Goal: Information Seeking & Learning: Learn about a topic

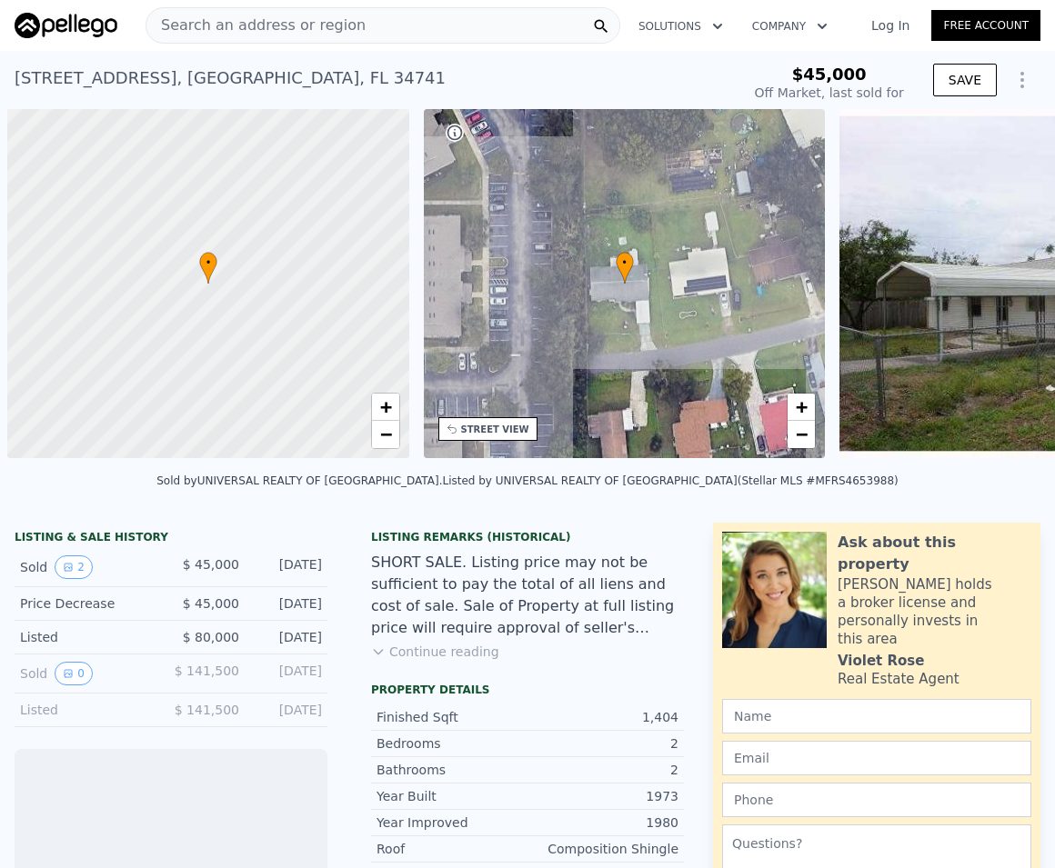
scroll to position [0, 7]
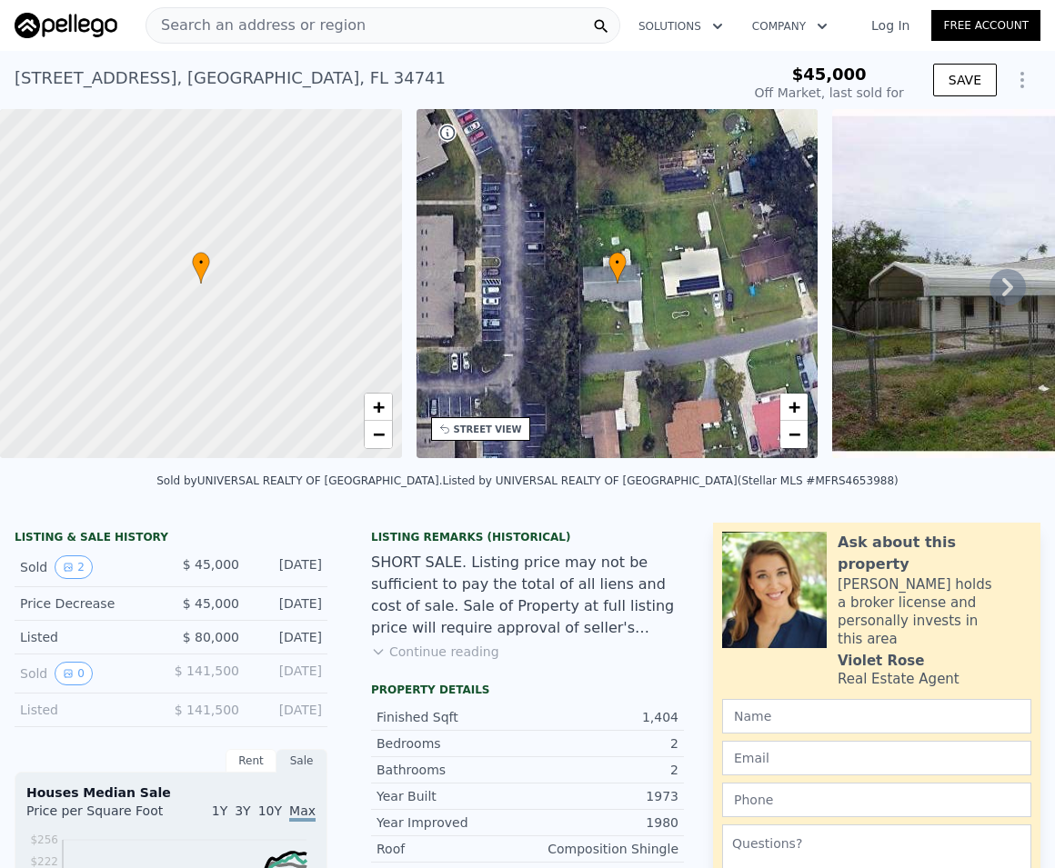
click at [238, 27] on span "Search an address or region" at bounding box center [255, 26] width 219 height 22
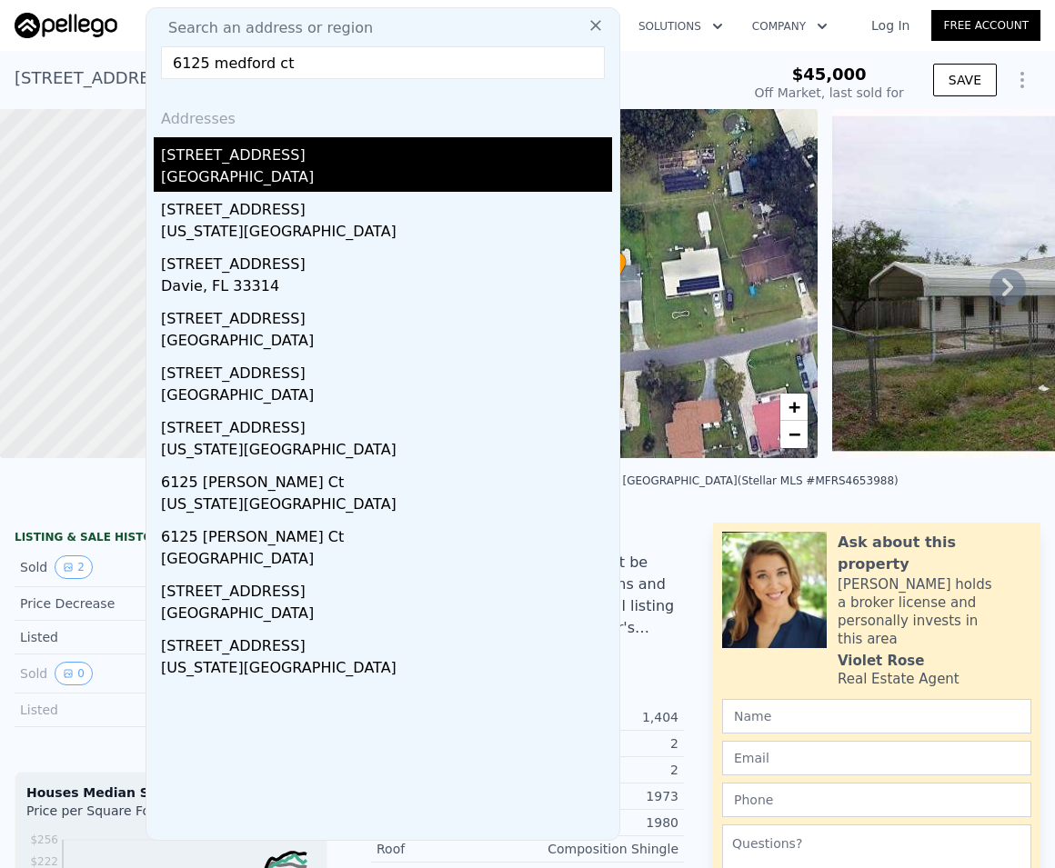
type input "6125 medford ct"
click at [238, 160] on div "6125 Medford Ct" at bounding box center [386, 151] width 451 height 29
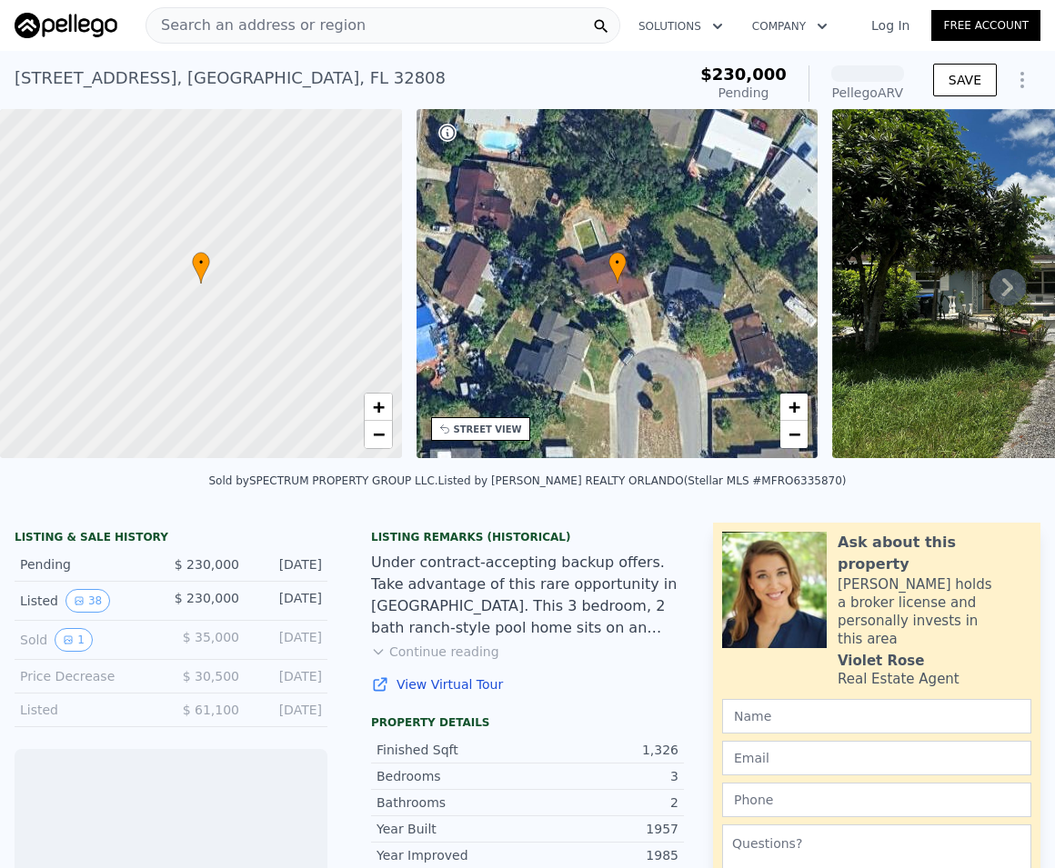
click at [991, 296] on icon at bounding box center [1007, 287] width 36 height 36
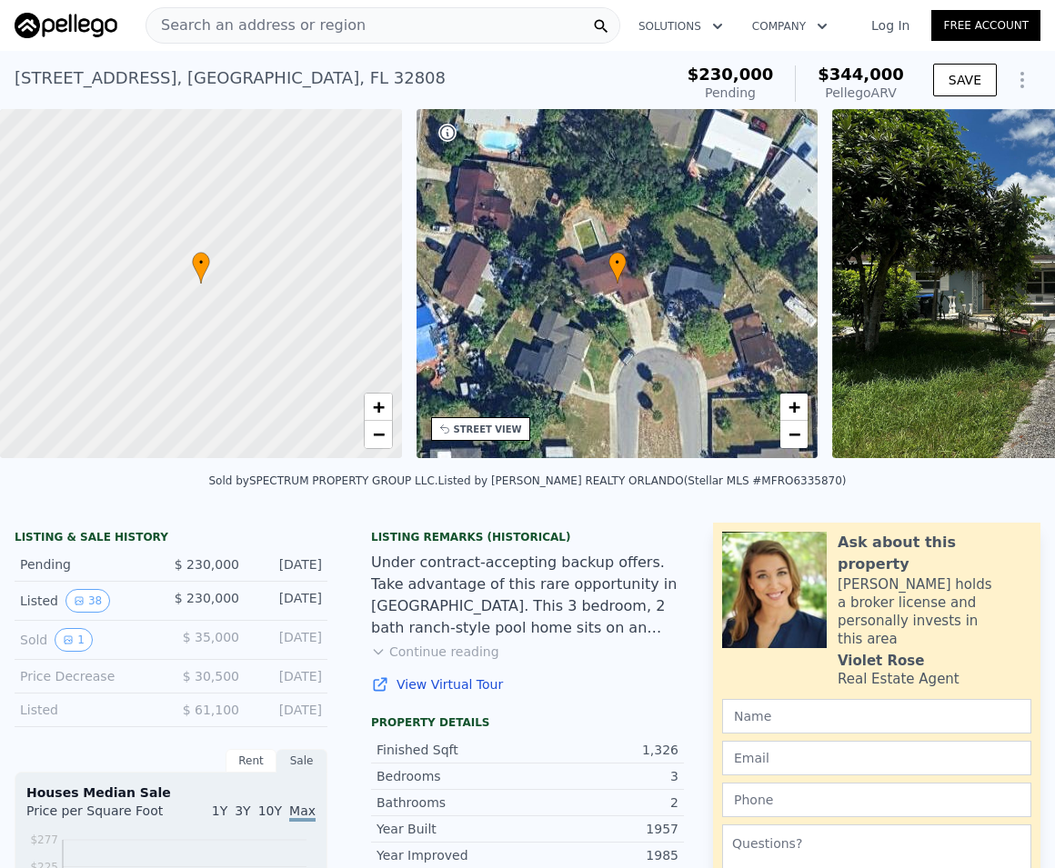
scroll to position [0, 424]
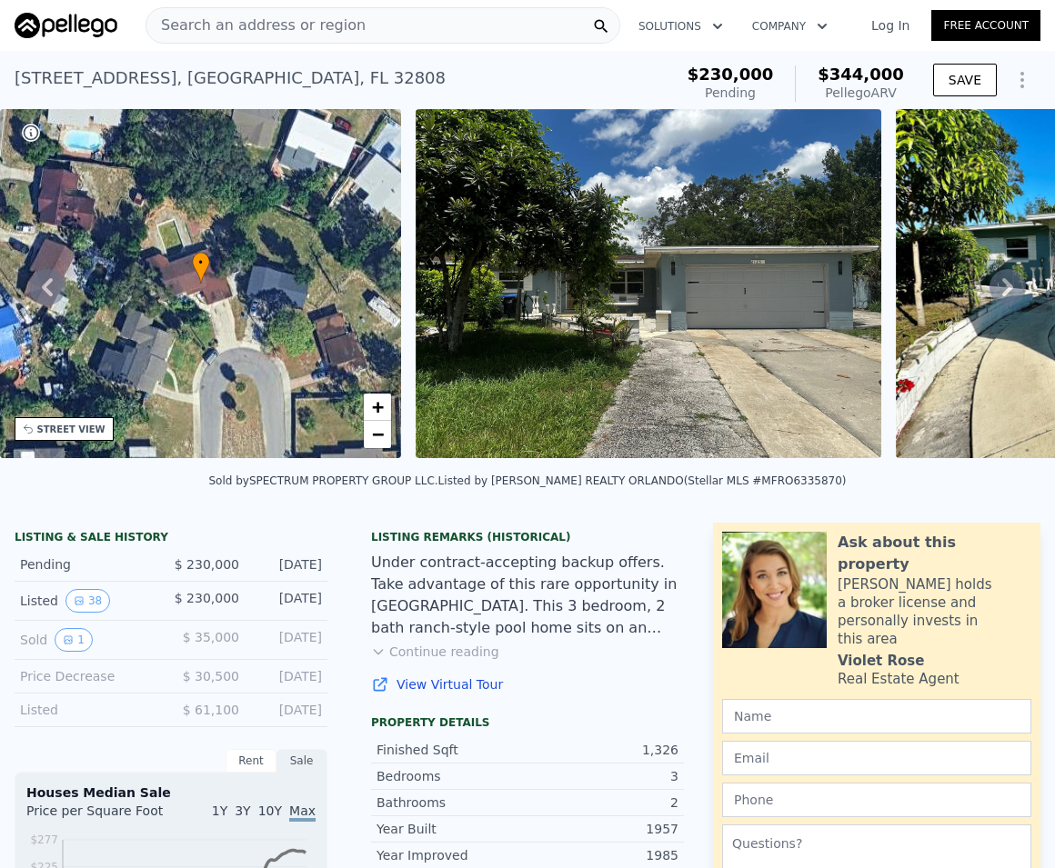
click at [991, 296] on icon at bounding box center [1007, 287] width 36 height 36
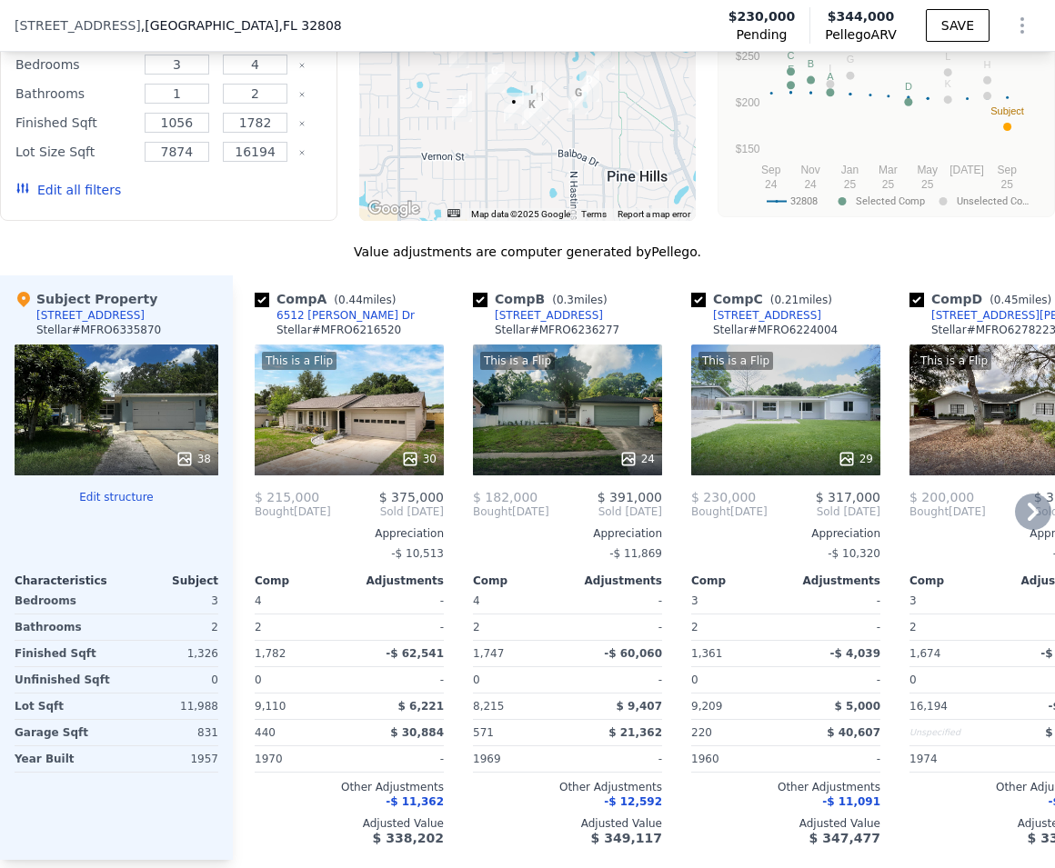
scroll to position [1859, 0]
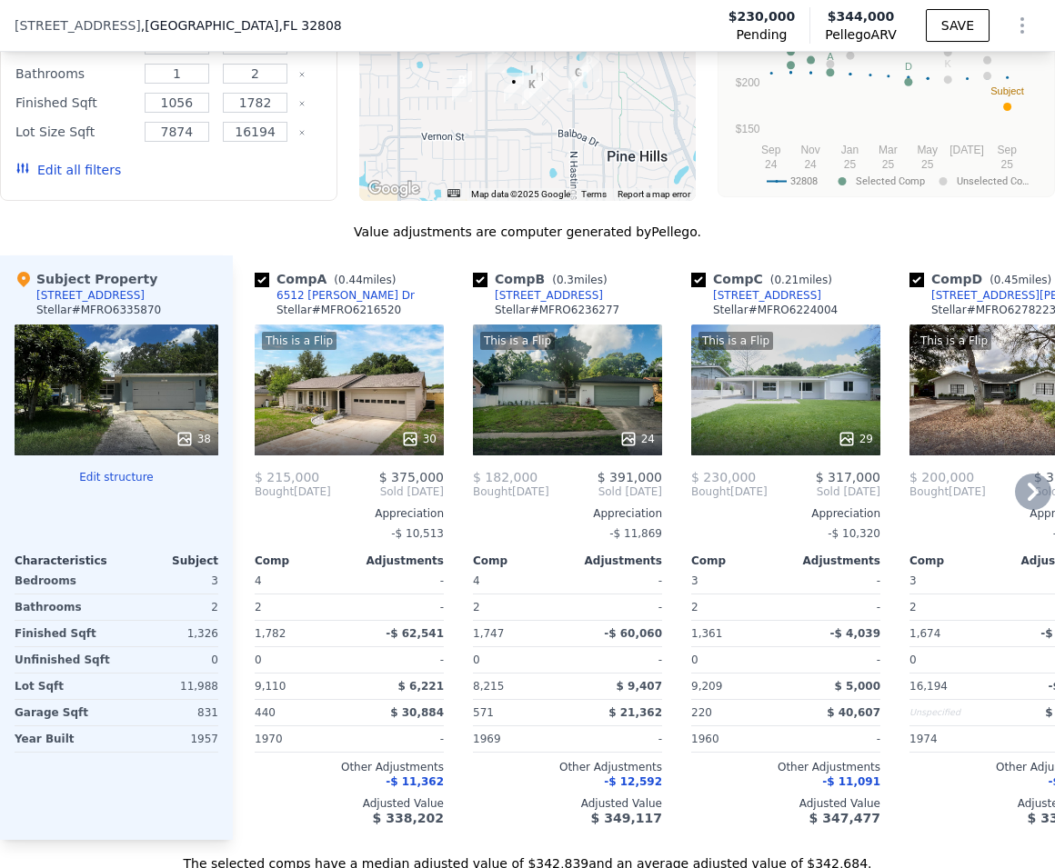
click at [1027, 501] on icon at bounding box center [1032, 492] width 11 height 18
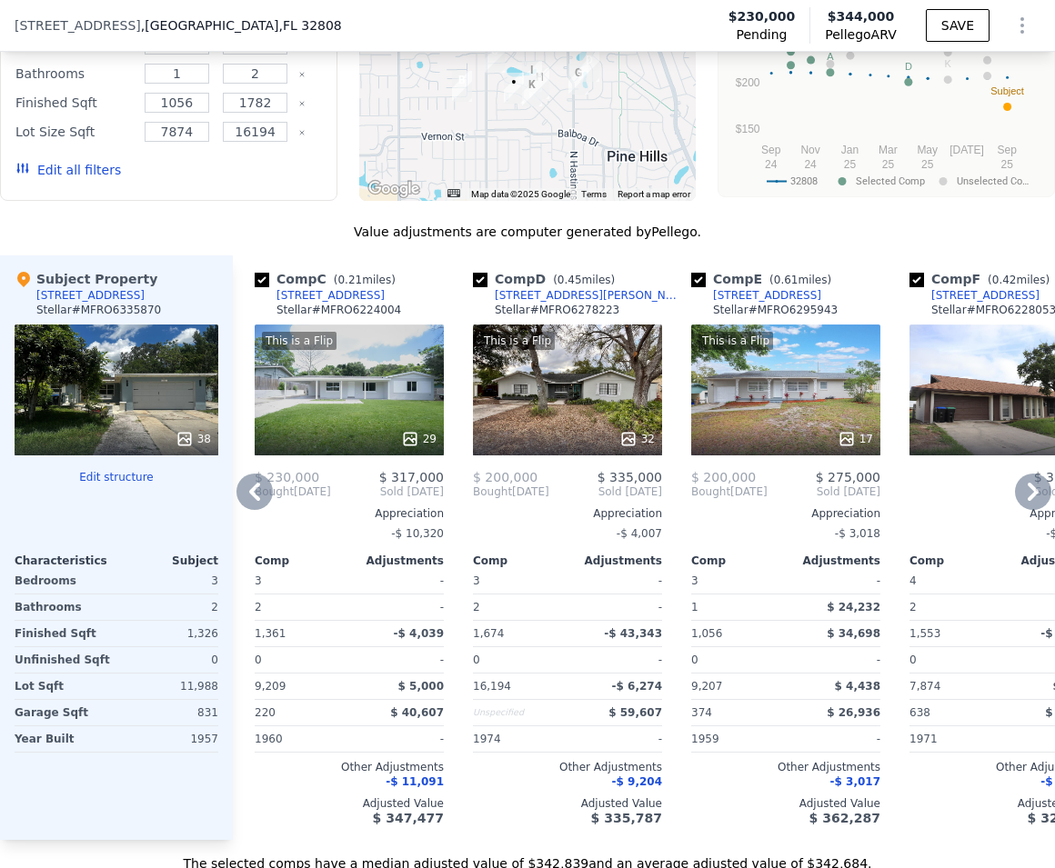
click at [562, 421] on div "This is a Flip 32" at bounding box center [567, 390] width 189 height 131
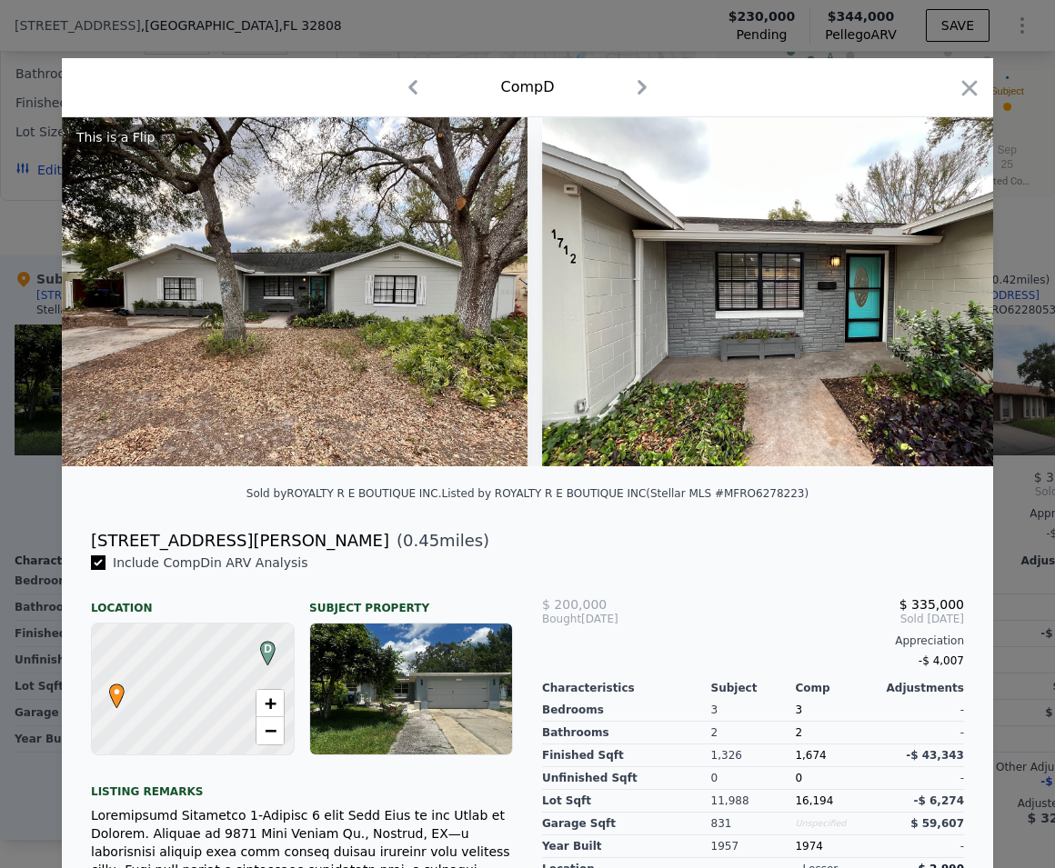
click at [771, 316] on img at bounding box center [775, 291] width 466 height 349
click at [315, 333] on img at bounding box center [295, 291] width 466 height 349
click at [962, 91] on icon "button" at bounding box center [969, 87] width 15 height 15
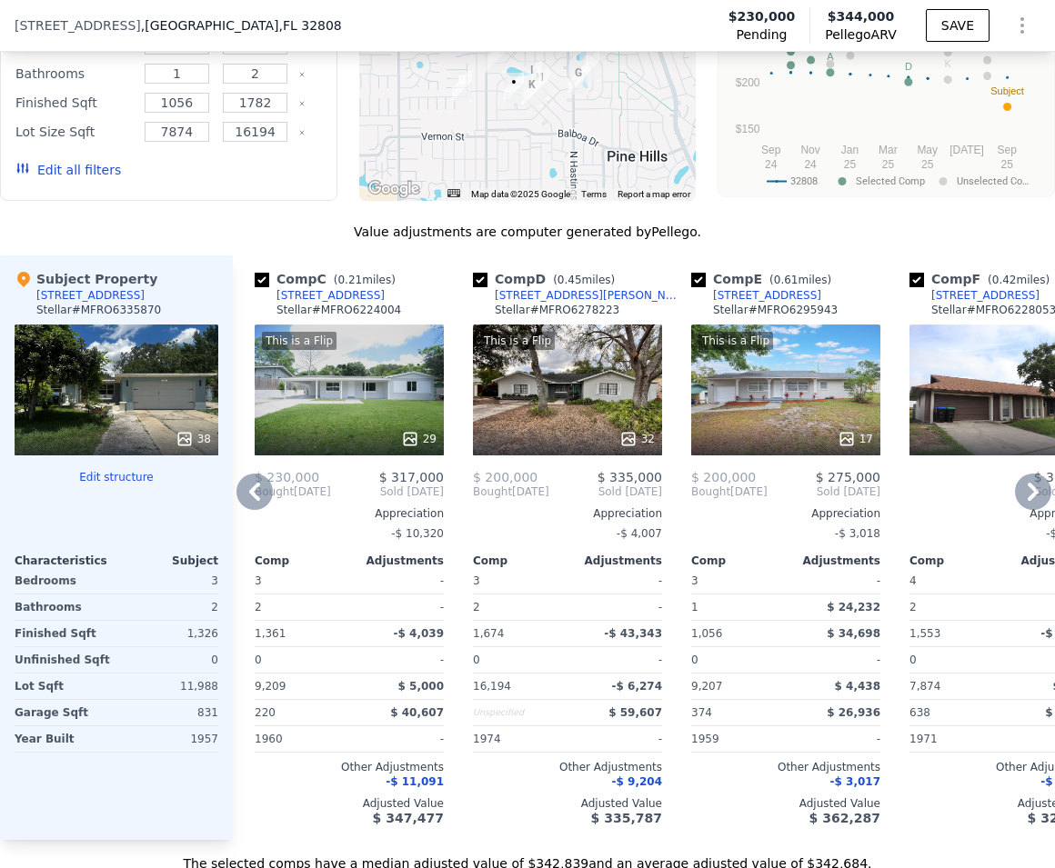
click at [1015, 507] on icon at bounding box center [1033, 492] width 36 height 36
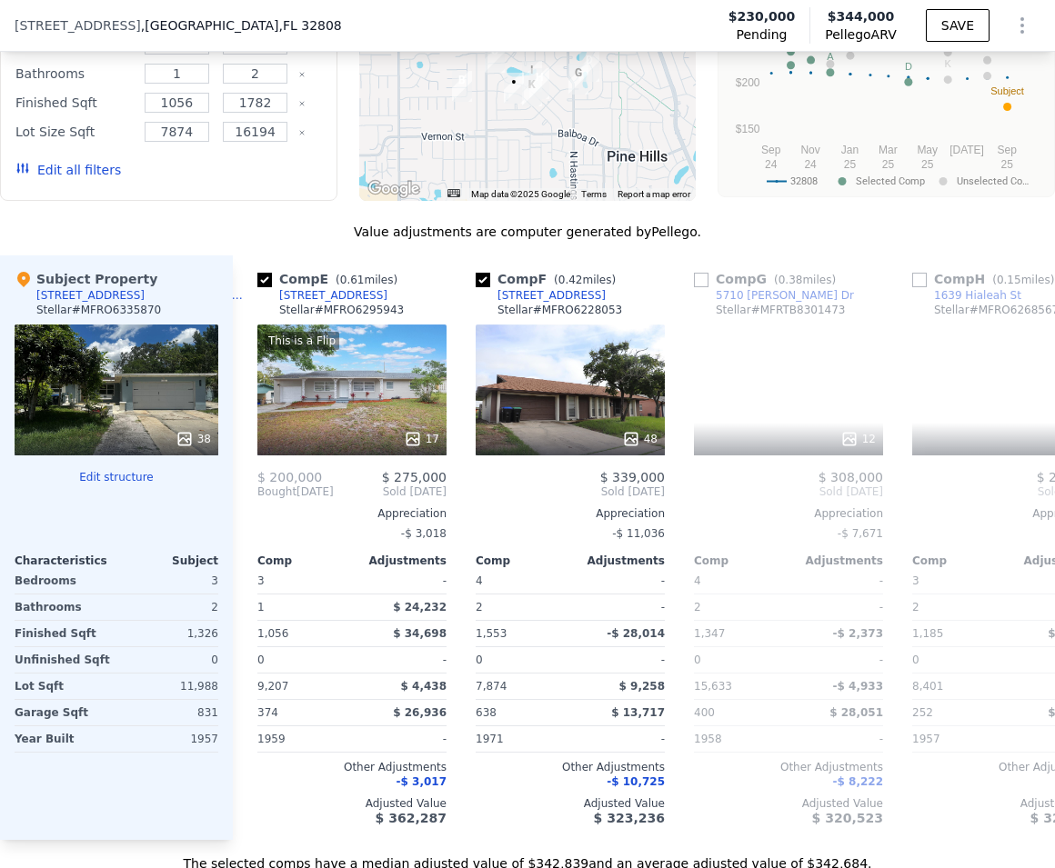
scroll to position [0, 873]
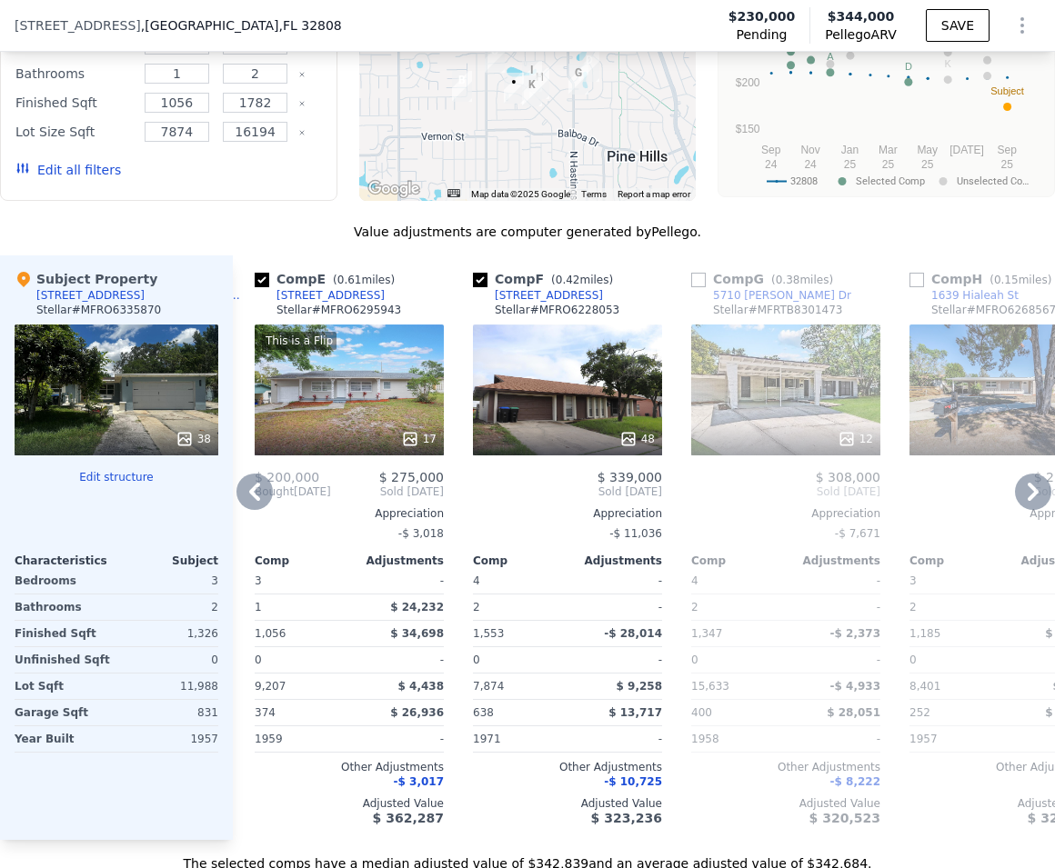
click at [395, 499] on span "Sold May 2025" at bounding box center [387, 492] width 113 height 15
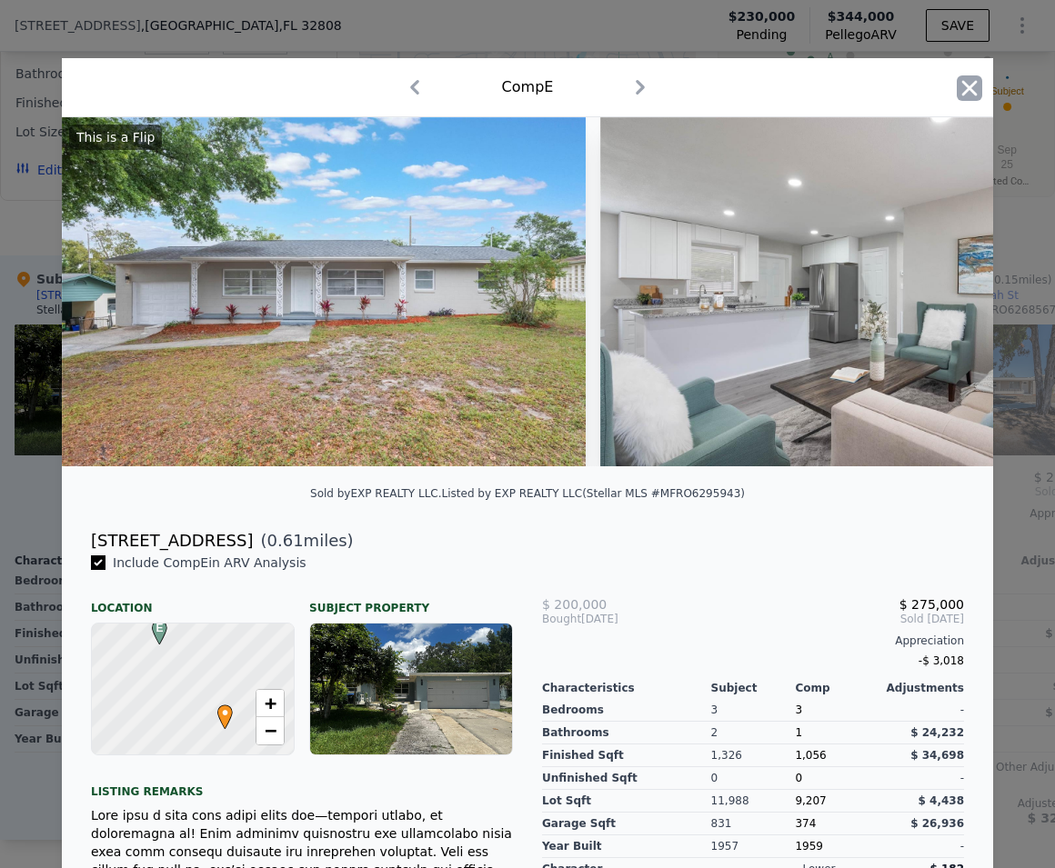
click at [963, 88] on icon "button" at bounding box center [969, 87] width 15 height 15
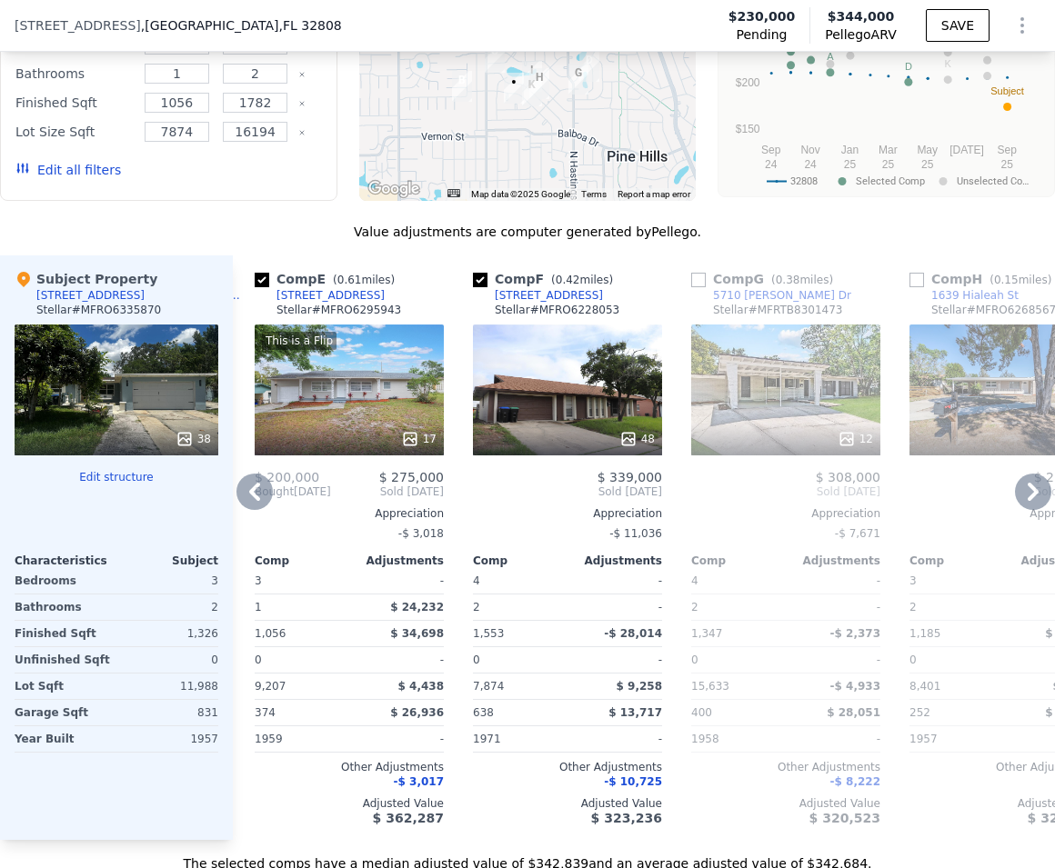
click at [1015, 506] on icon at bounding box center [1033, 492] width 36 height 36
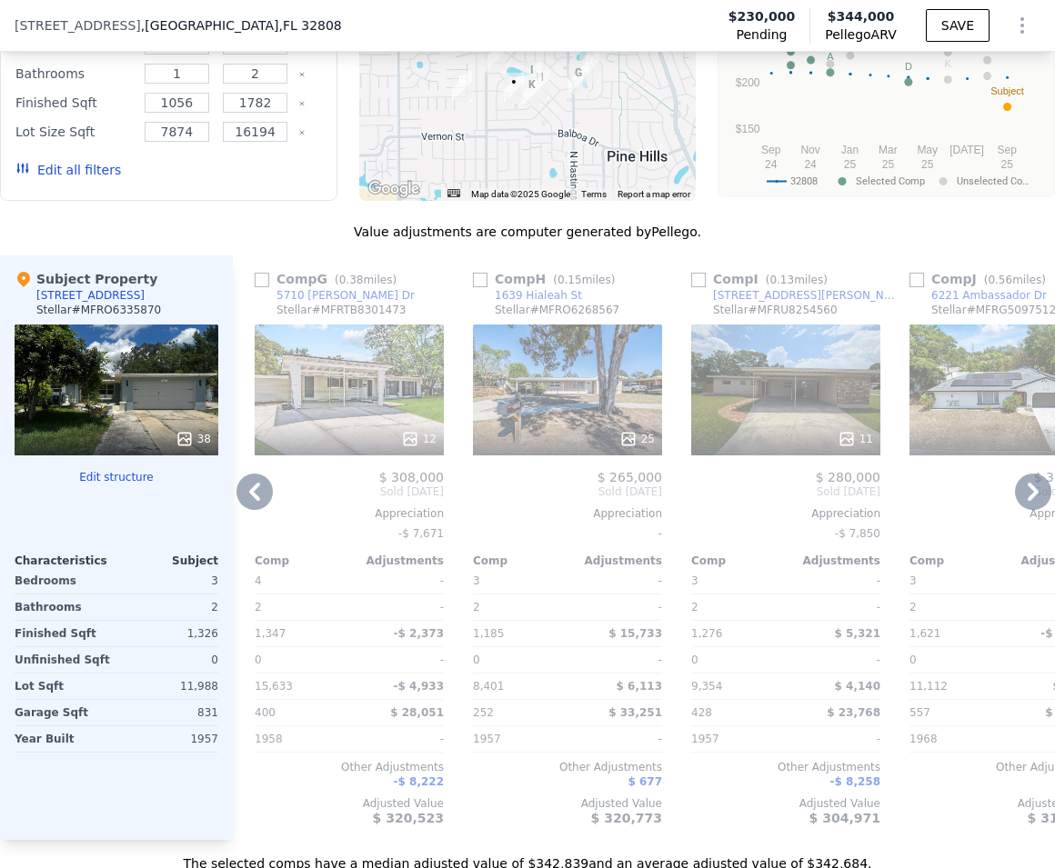
click at [1027, 501] on icon at bounding box center [1032, 492] width 11 height 18
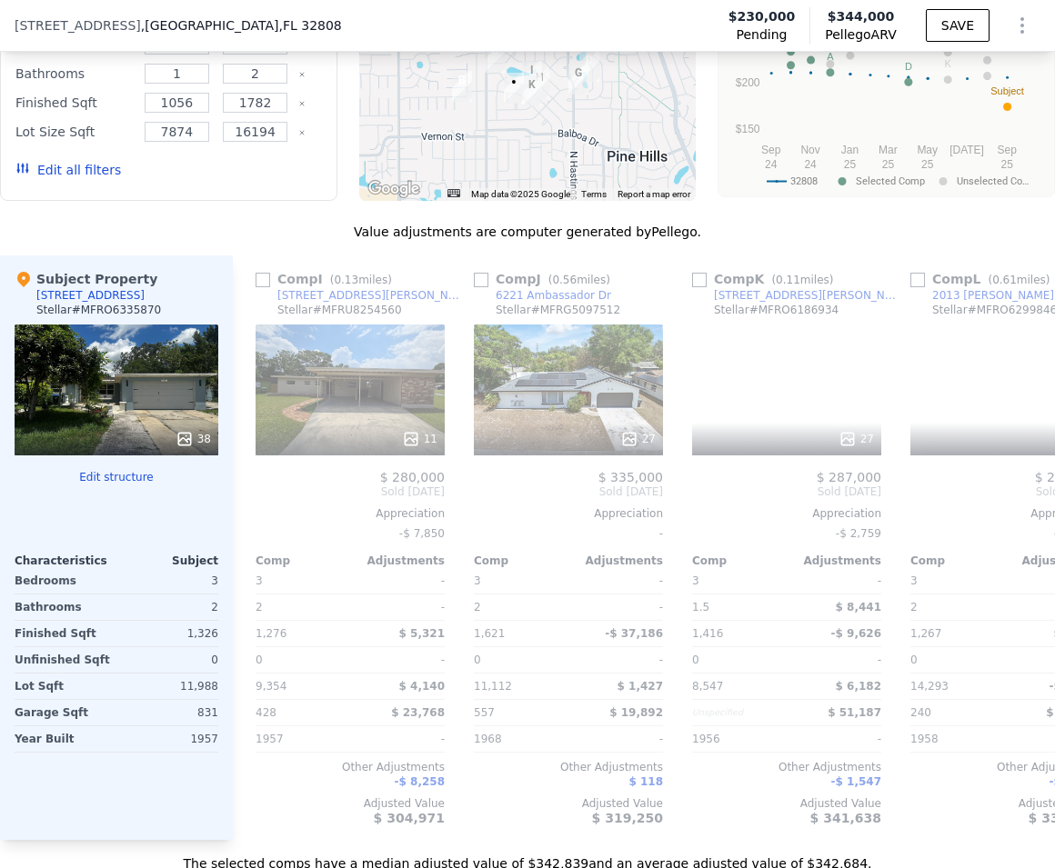
scroll to position [0, 1746]
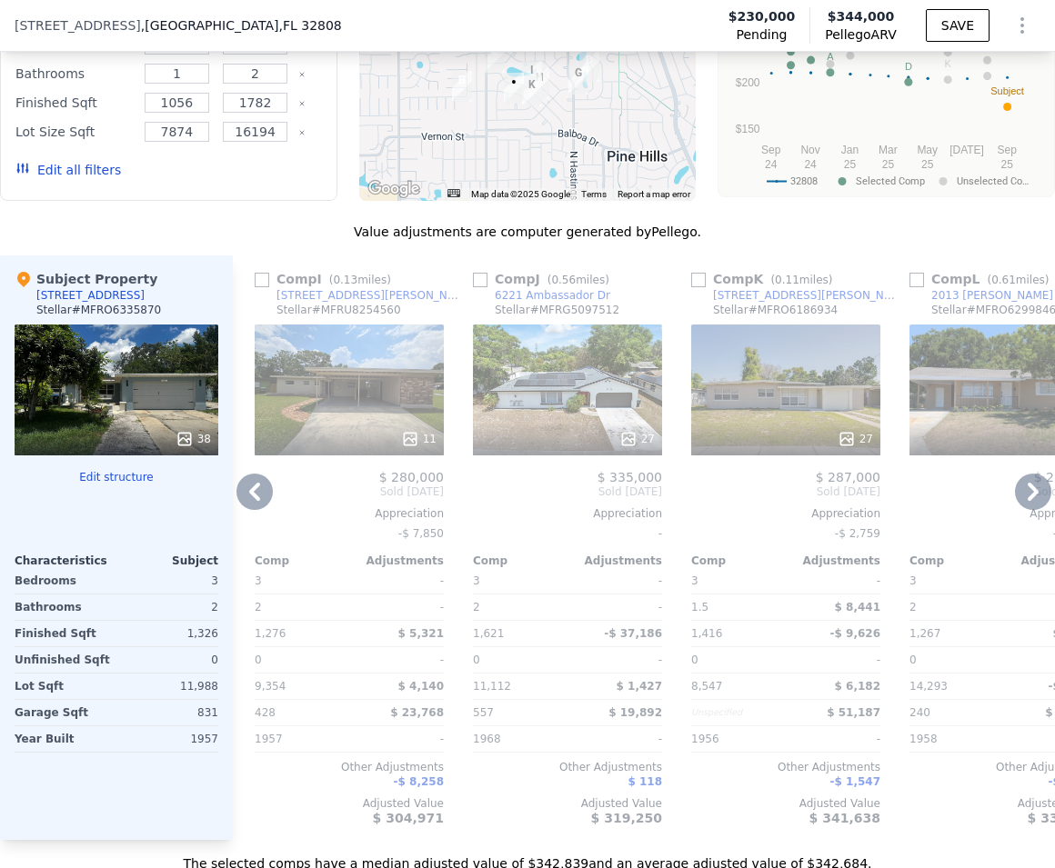
click at [1018, 510] on icon at bounding box center [1033, 492] width 36 height 36
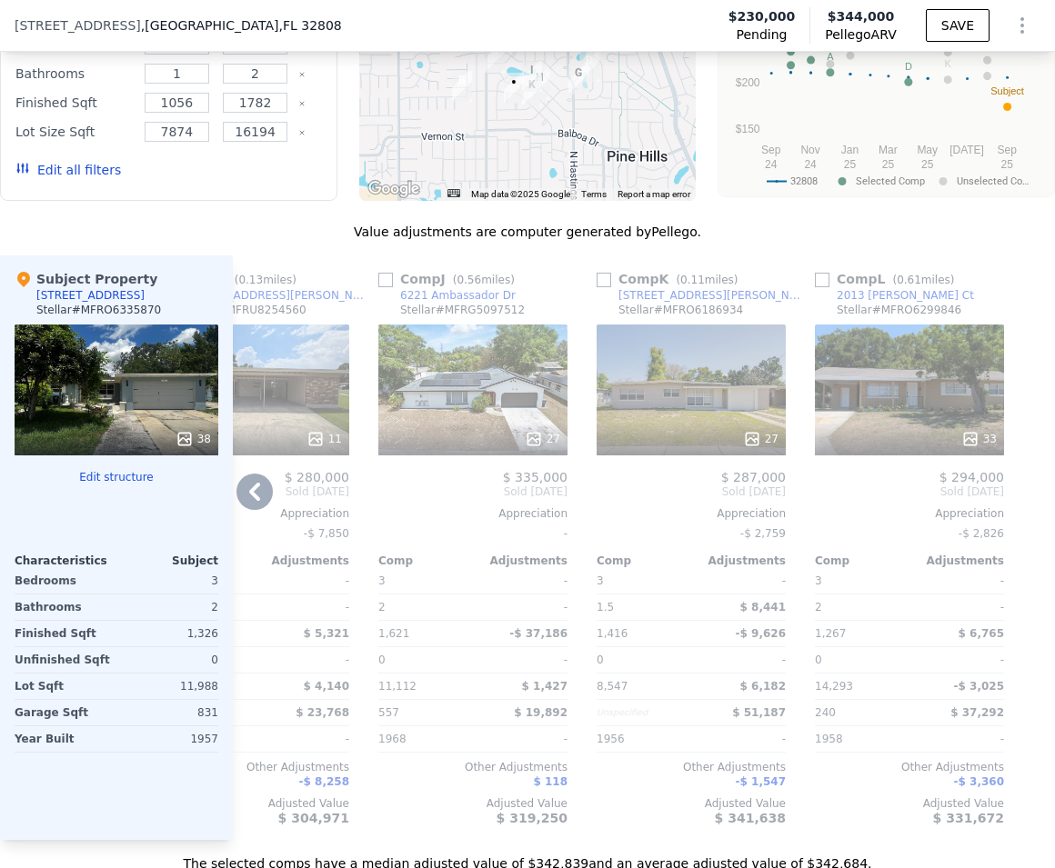
click at [245, 501] on icon at bounding box center [254, 492] width 36 height 36
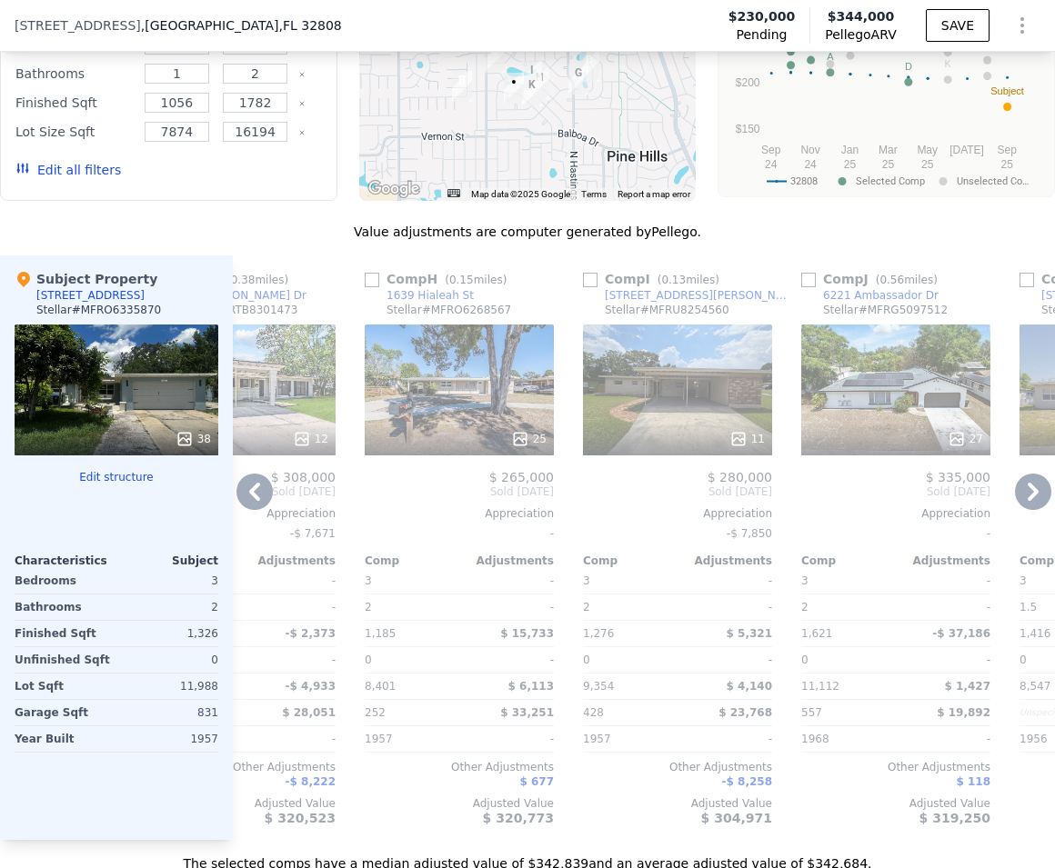
click at [253, 501] on icon at bounding box center [254, 492] width 11 height 18
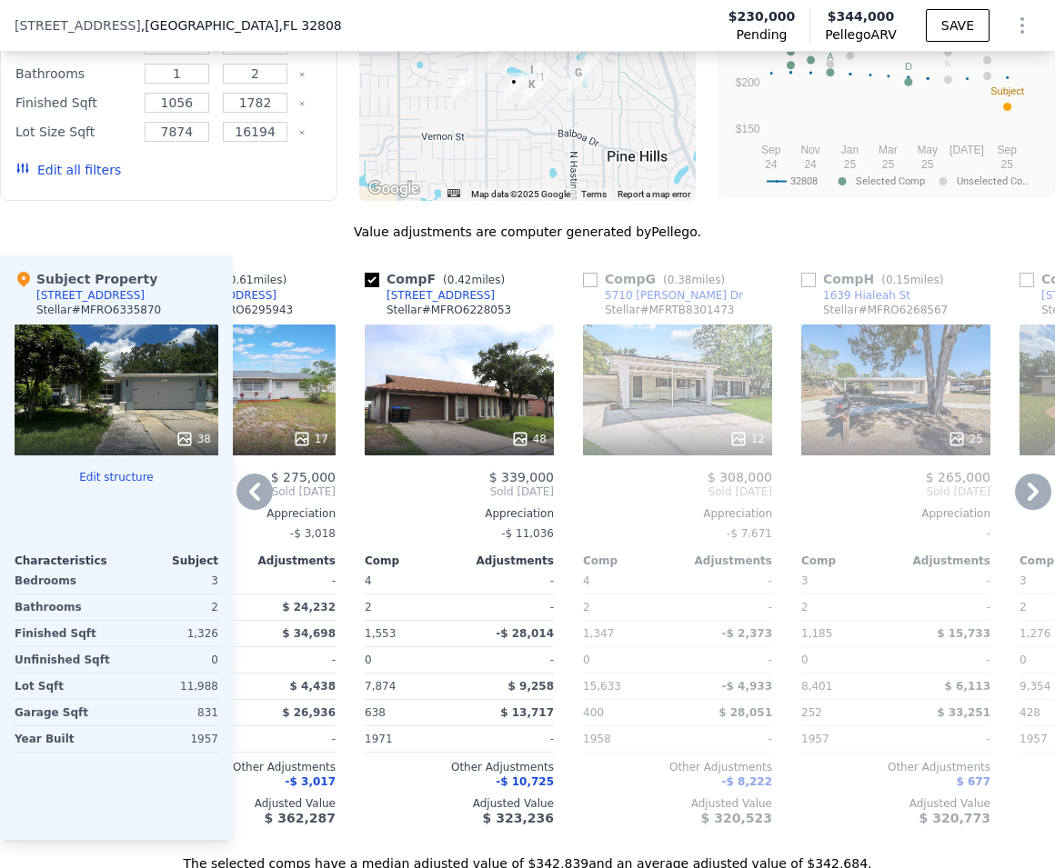
click at [253, 501] on icon at bounding box center [254, 492] width 11 height 18
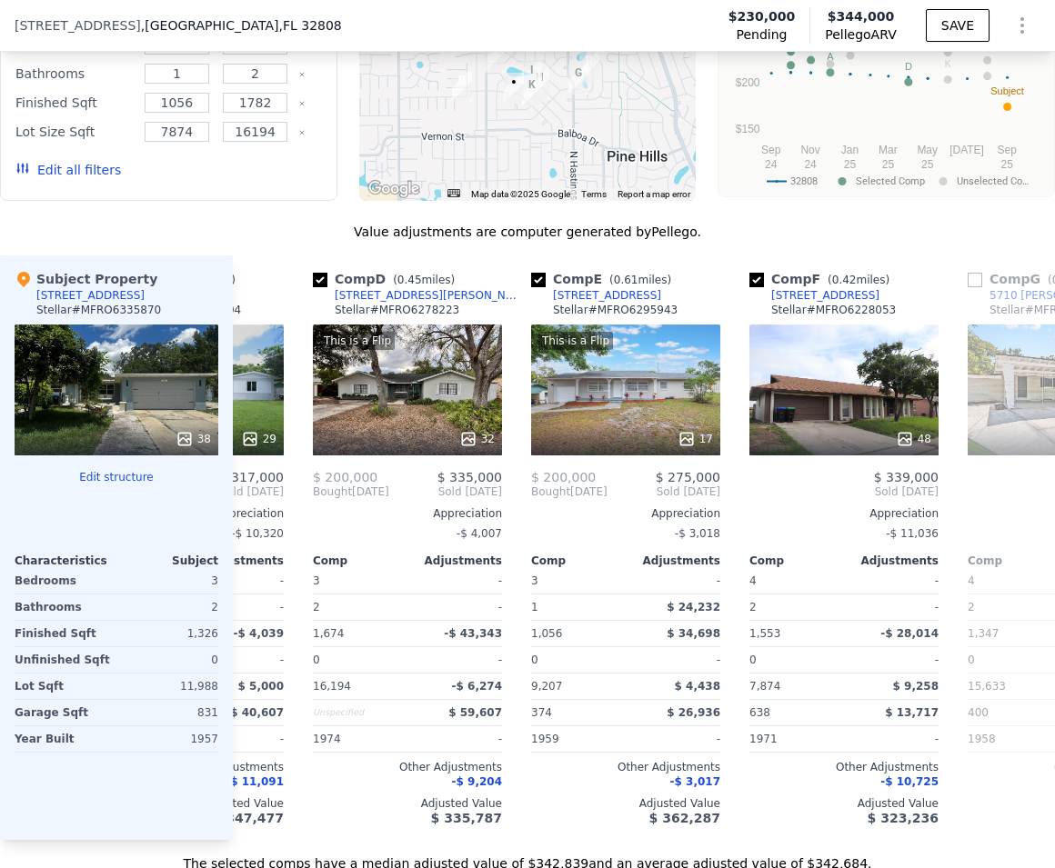
scroll to position [0, 545]
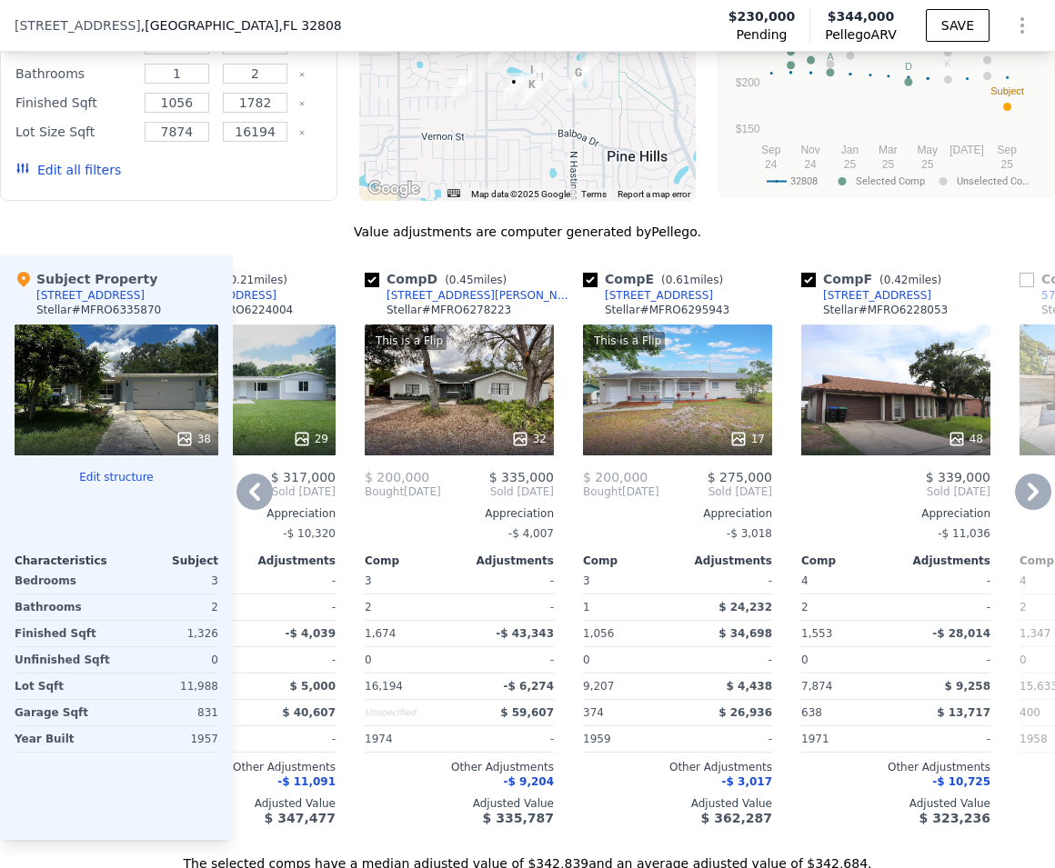
click at [890, 416] on div "48" at bounding box center [895, 390] width 189 height 131
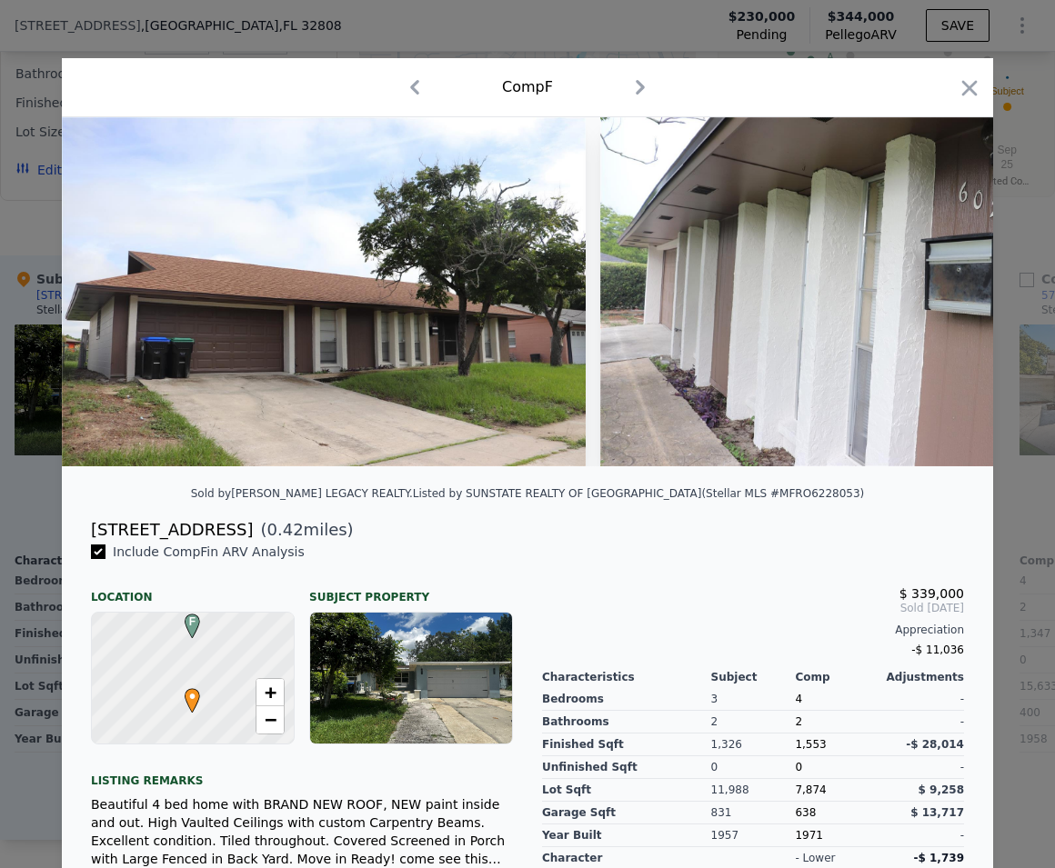
scroll to position [219, 0]
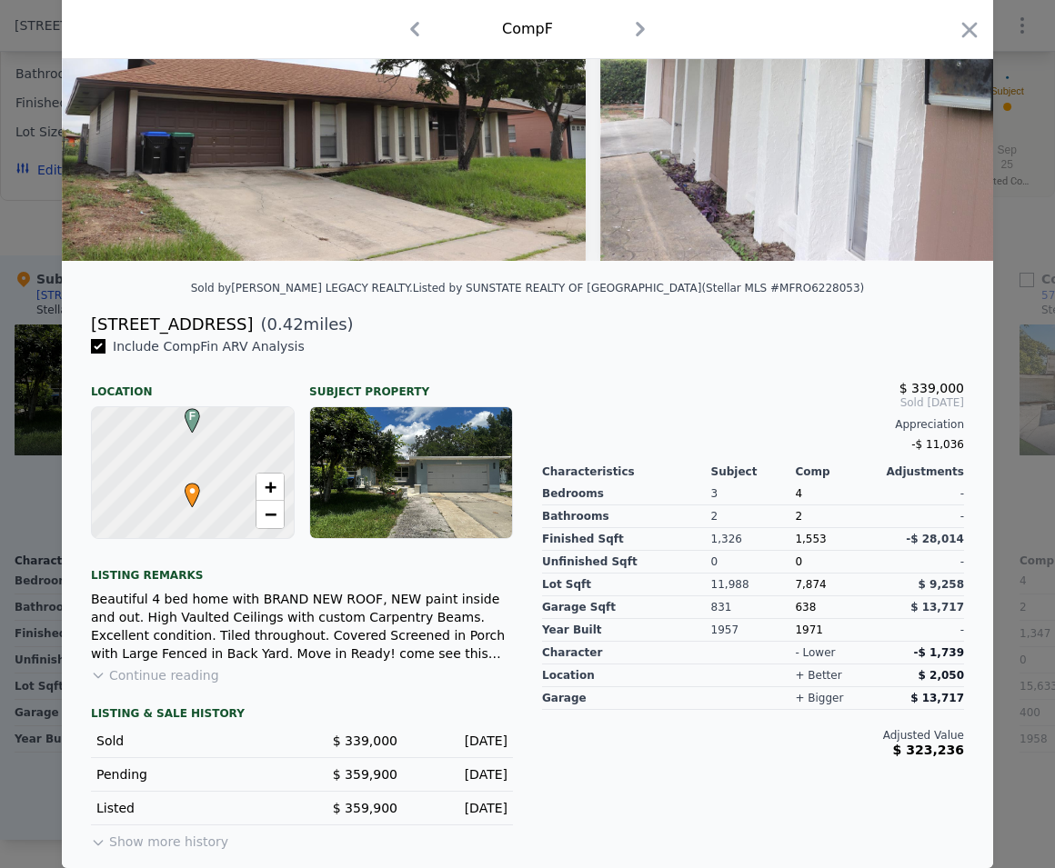
click at [157, 678] on button "Continue reading" at bounding box center [155, 675] width 128 height 18
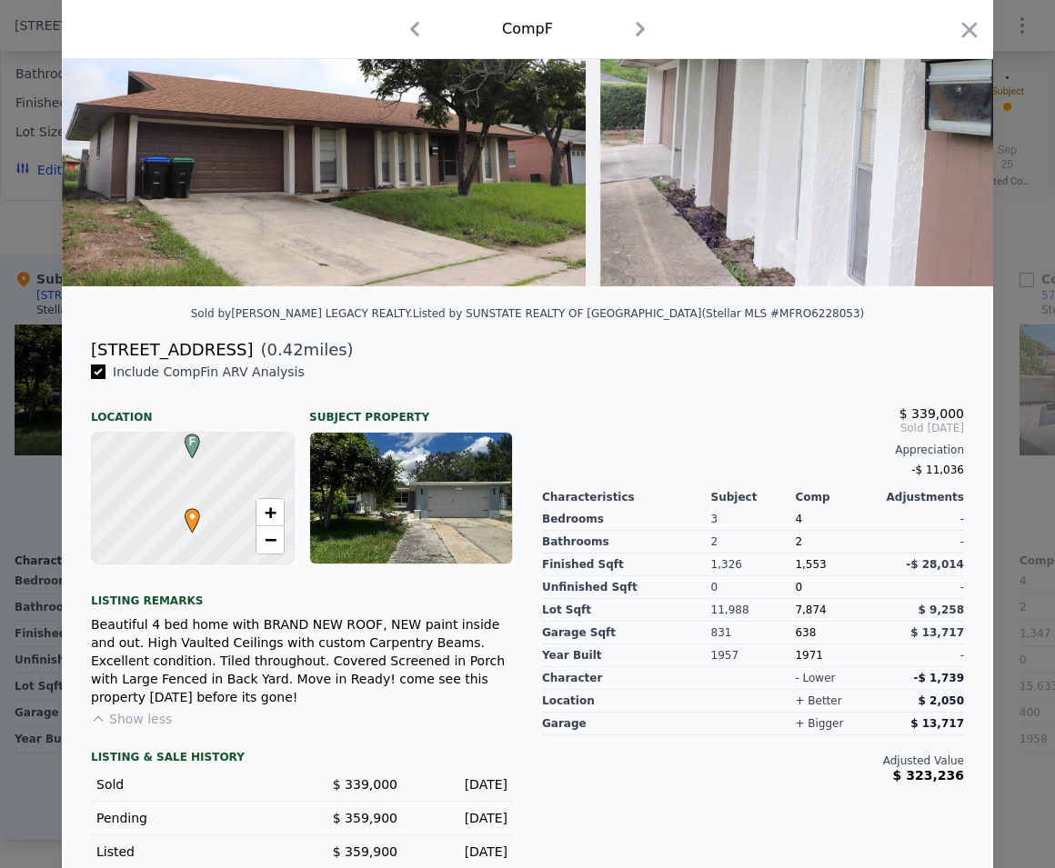
scroll to position [0, 0]
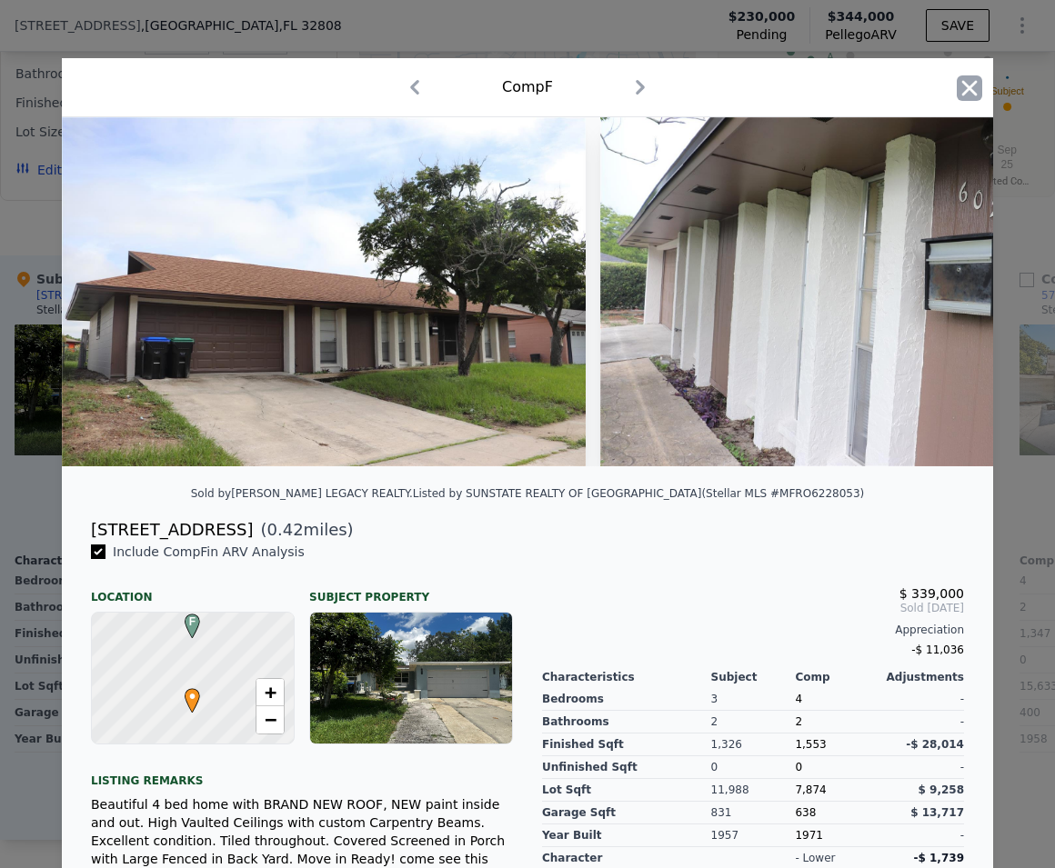
click at [964, 87] on icon "button" at bounding box center [969, 87] width 15 height 15
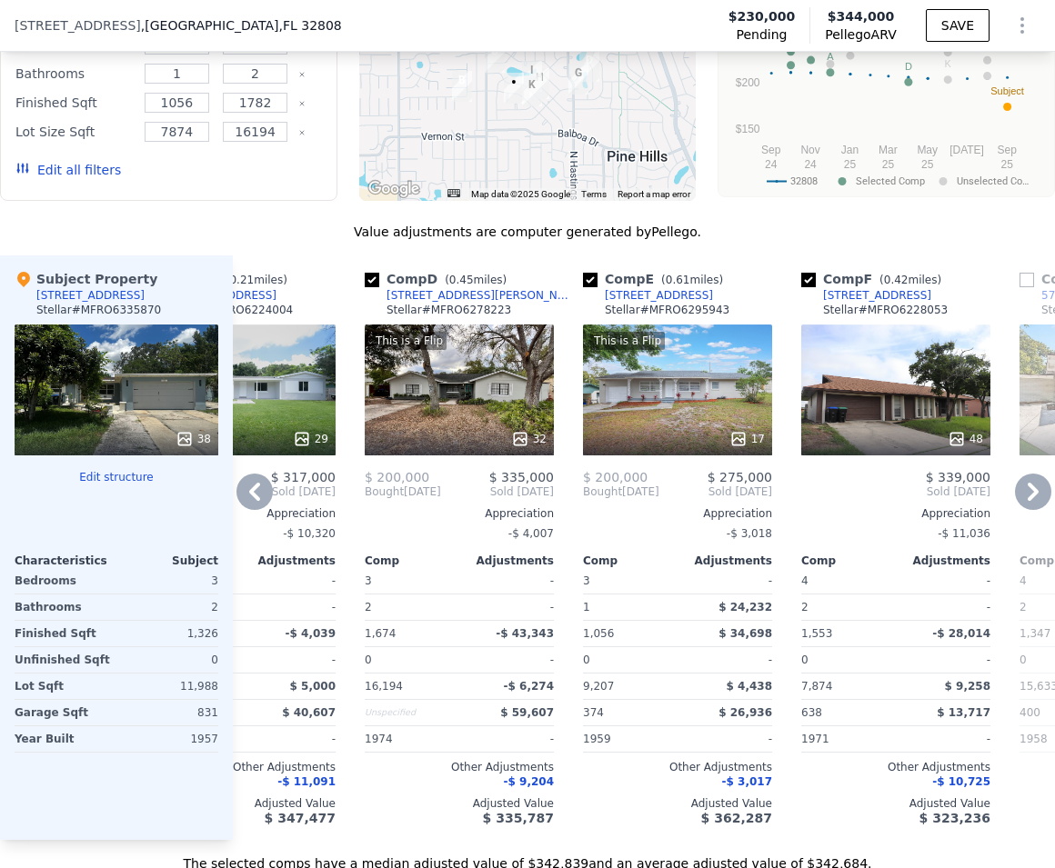
click at [1025, 508] on icon at bounding box center [1033, 492] width 36 height 36
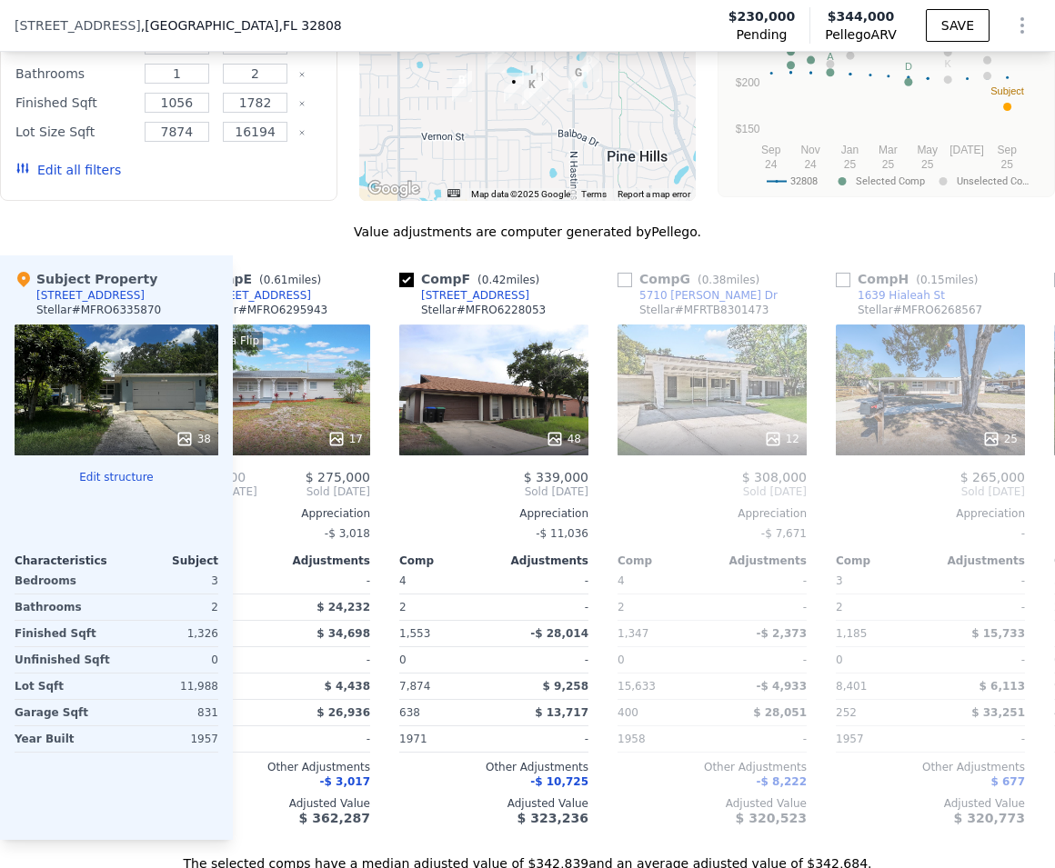
scroll to position [0, 981]
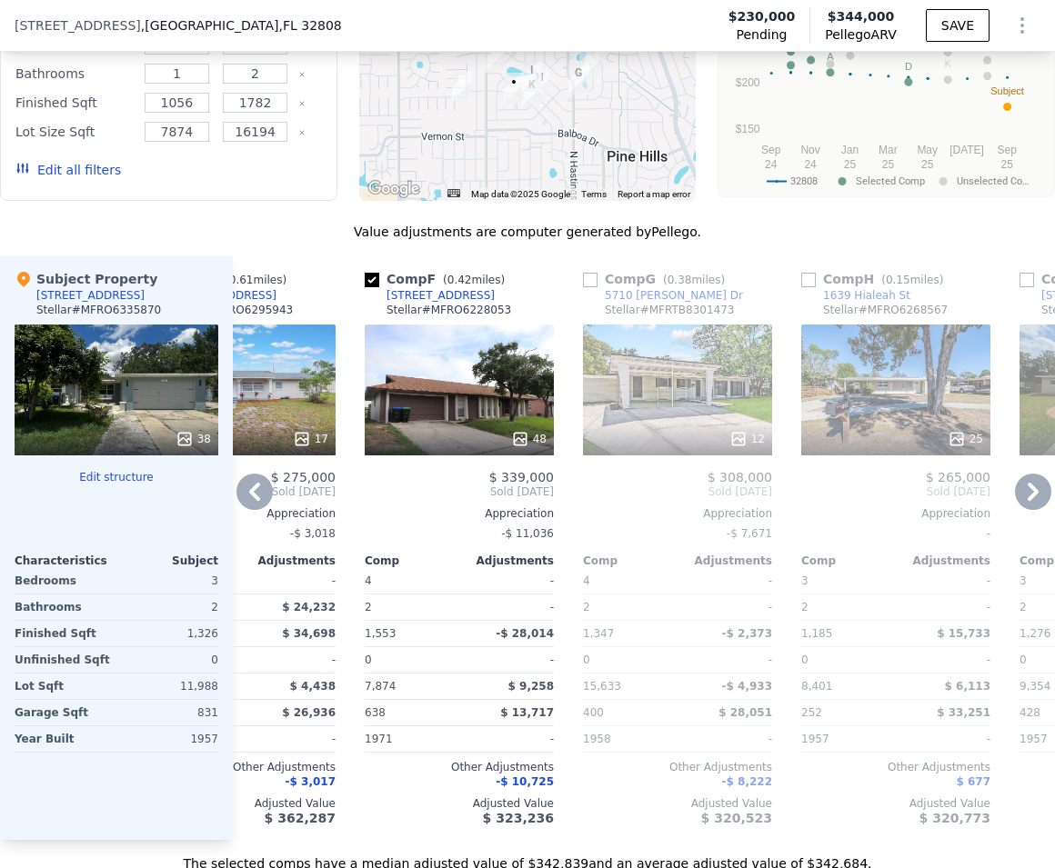
click at [1025, 508] on icon at bounding box center [1033, 492] width 36 height 36
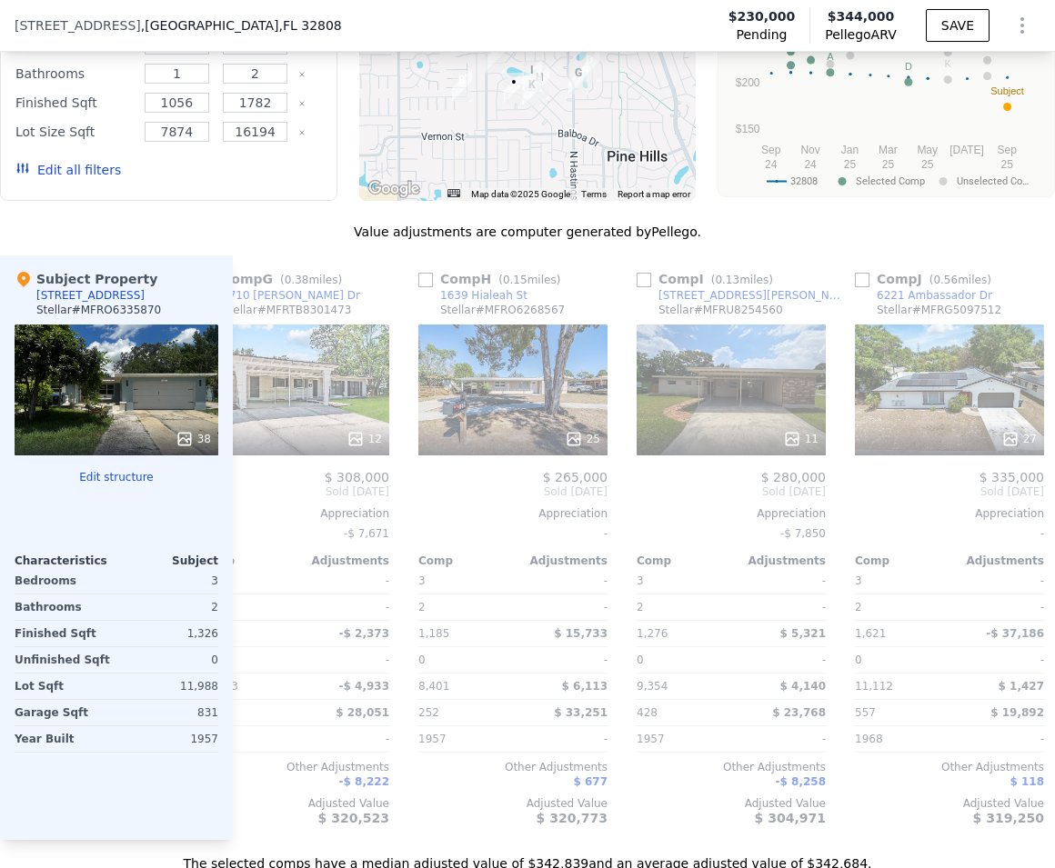
scroll to position [0, 1418]
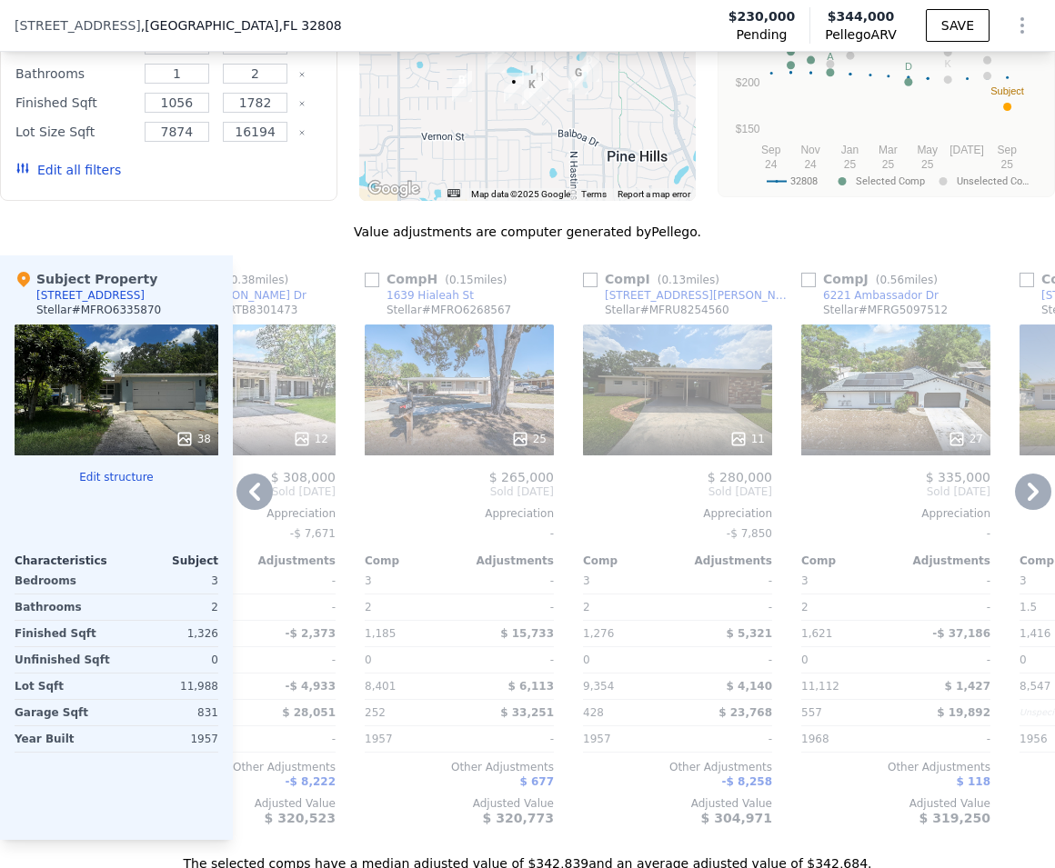
click at [255, 510] on icon at bounding box center [254, 492] width 36 height 36
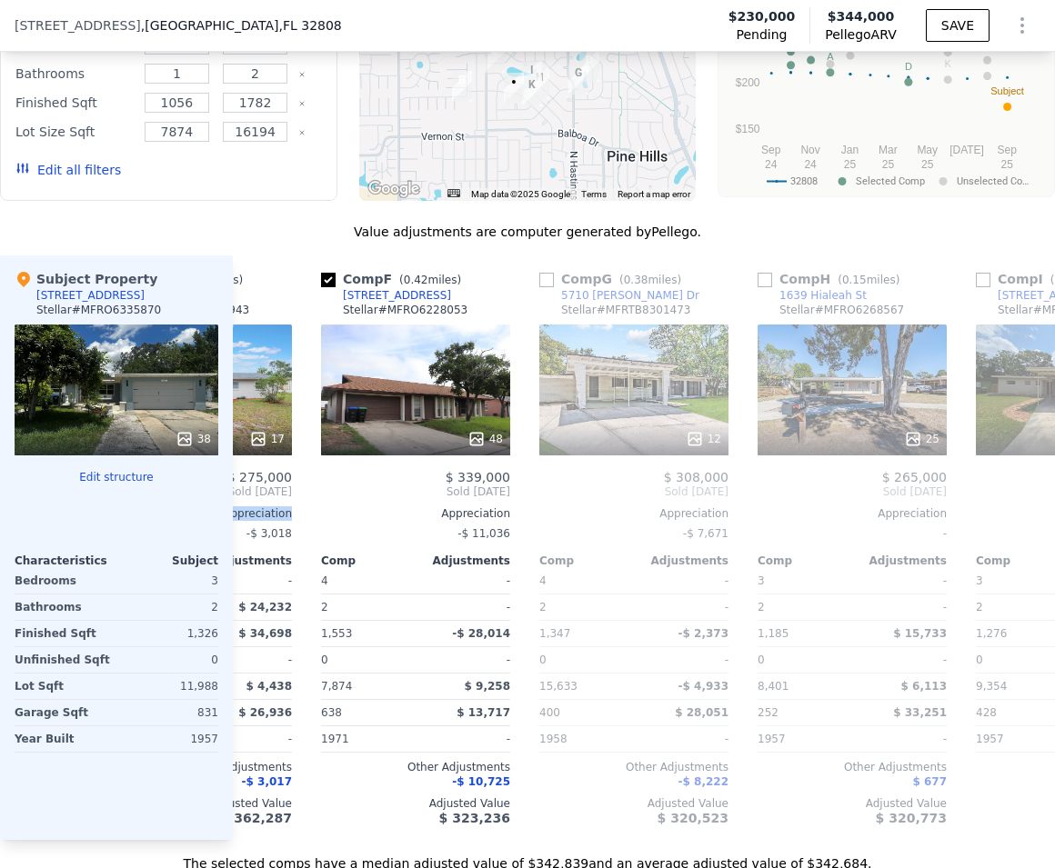
scroll to position [0, 981]
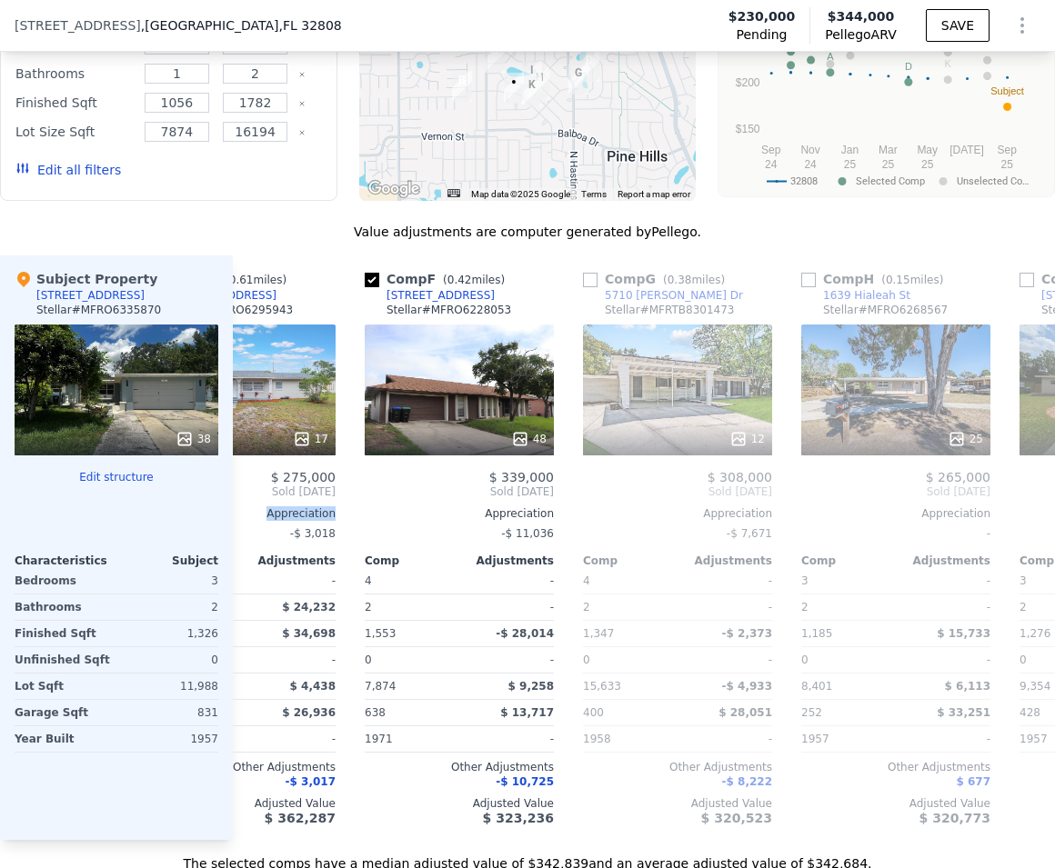
click at [255, 512] on div "$ 200,000 $ 275,000 Bought Sep 2024 Sold May 2025 Appreciation -$ 3,018 Comp Ad…" at bounding box center [240, 648] width 189 height 356
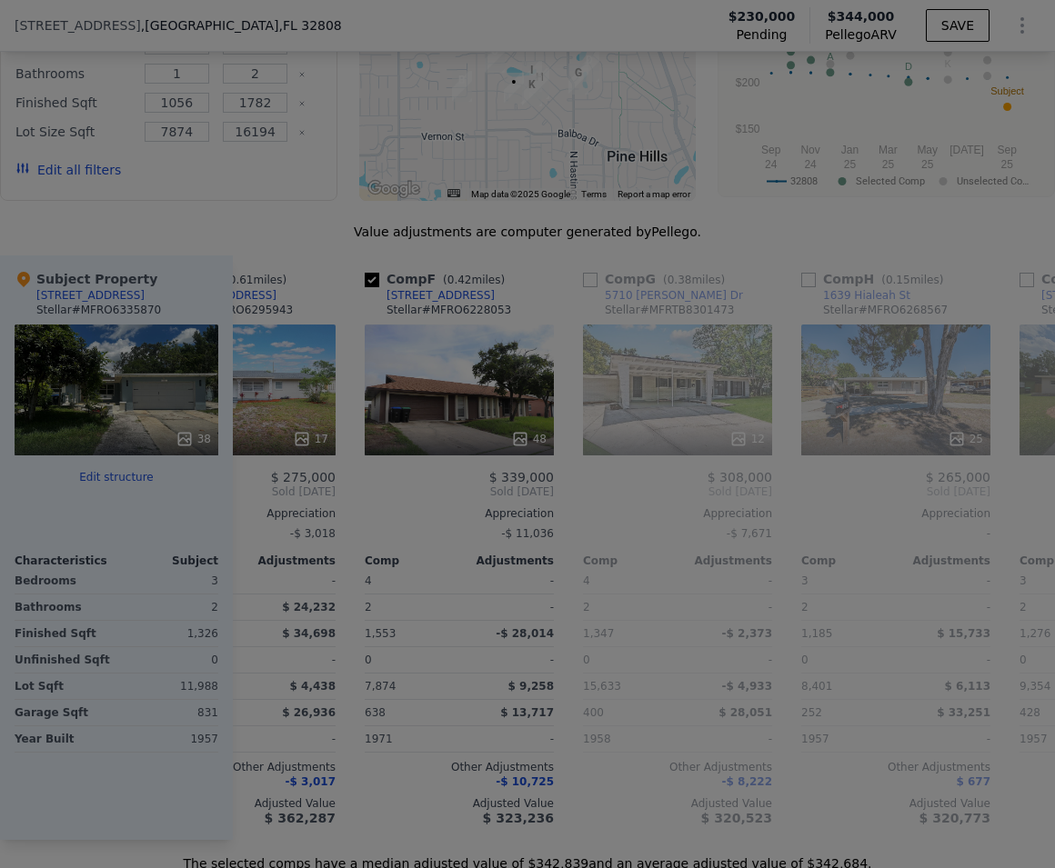
click at [255, 512] on div "Sold by EXP REALTY LLC . Listed by EXP REALTY LLC (Stellar MLS #MFRO6295943)" at bounding box center [527, 503] width 885 height 35
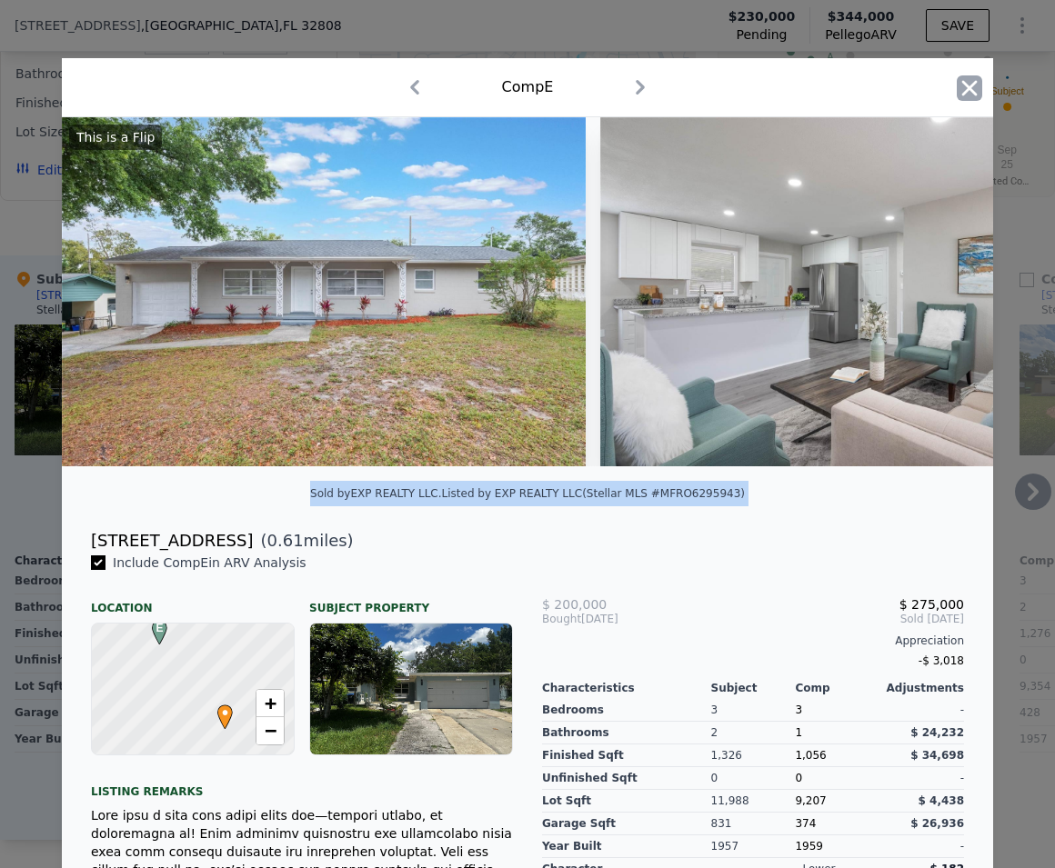
click at [968, 92] on icon "button" at bounding box center [969, 87] width 25 height 25
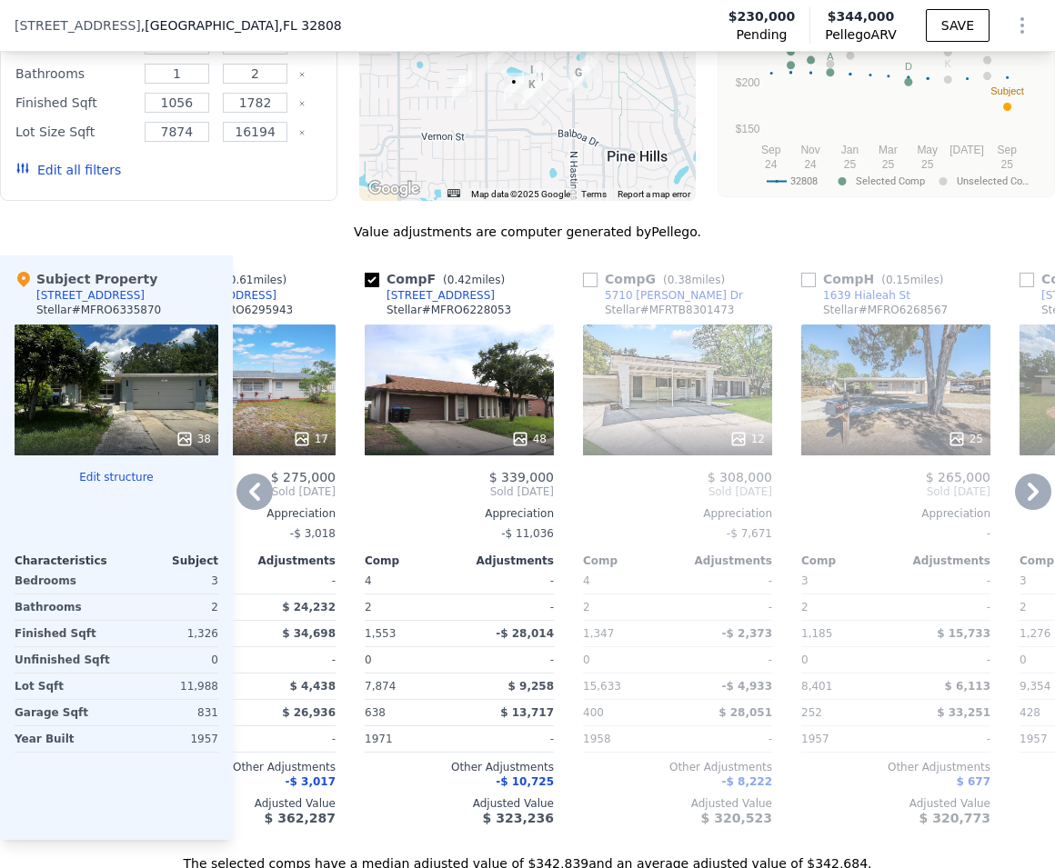
click at [249, 510] on icon at bounding box center [254, 492] width 36 height 36
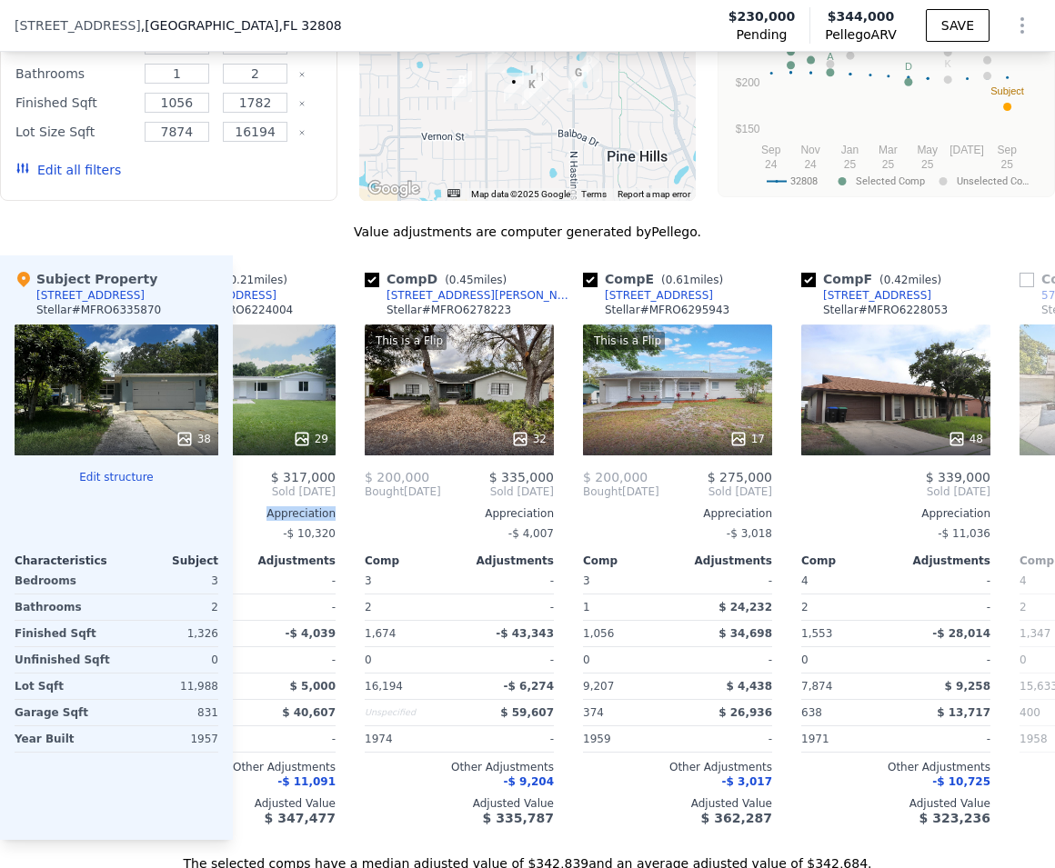
click at [249, 513] on div "$ 230,000 $ 317,000 Bought May 2024 Sold Oct 2024 Appreciation -$ 10,320 Comp A…" at bounding box center [240, 648] width 189 height 356
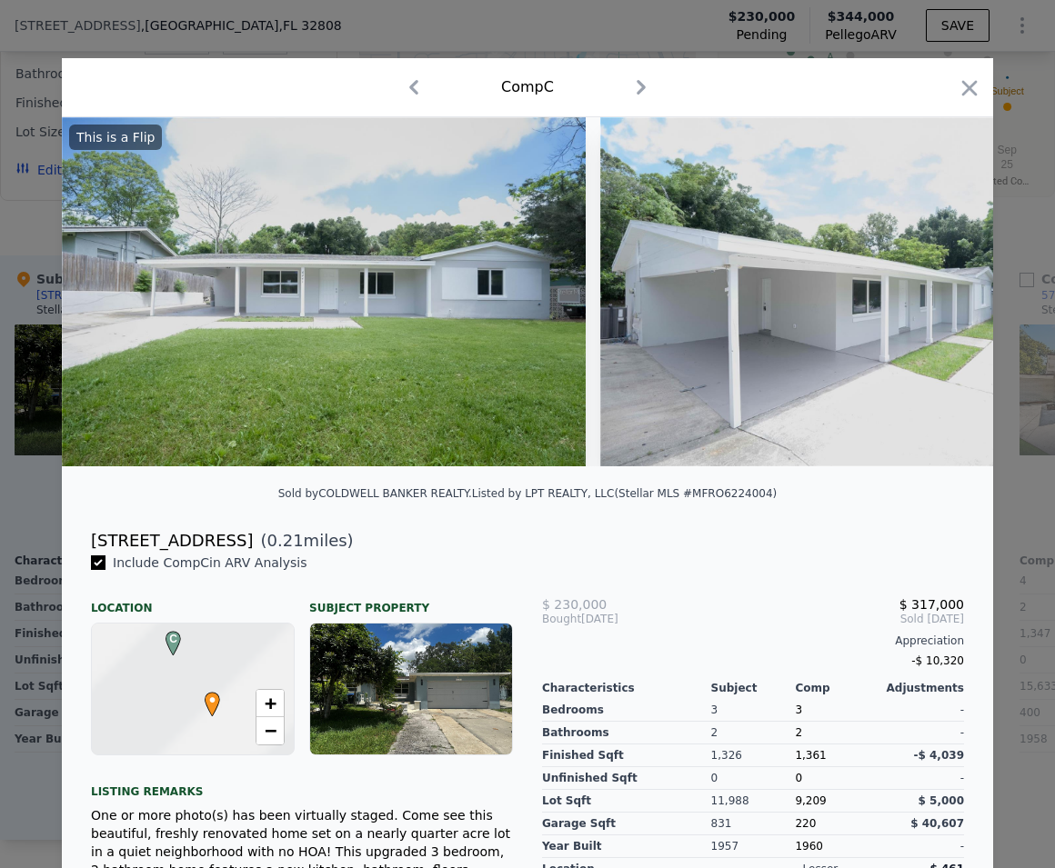
click at [249, 513] on div "Sold by COLDWELL BANKER REALTY . Listed by LPT REALTY, LLC (Stellar MLS #MFRO62…" at bounding box center [527, 499] width 931 height 36
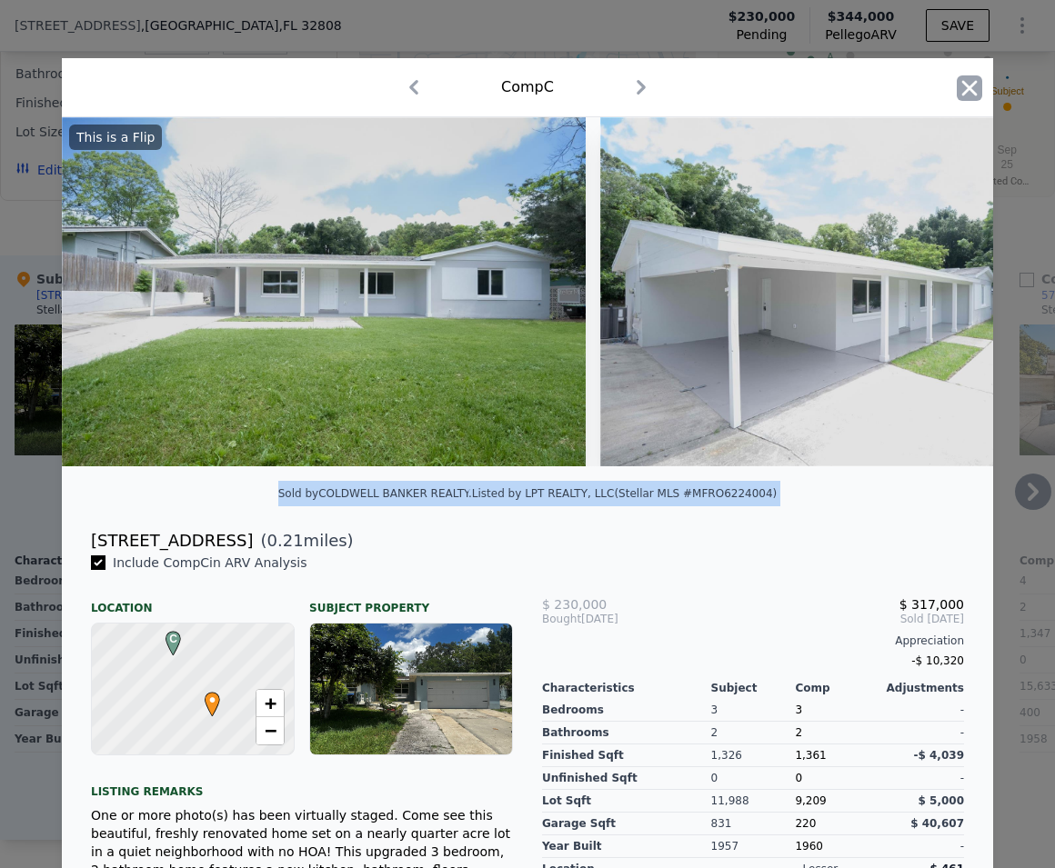
click at [962, 95] on icon "button" at bounding box center [969, 87] width 25 height 25
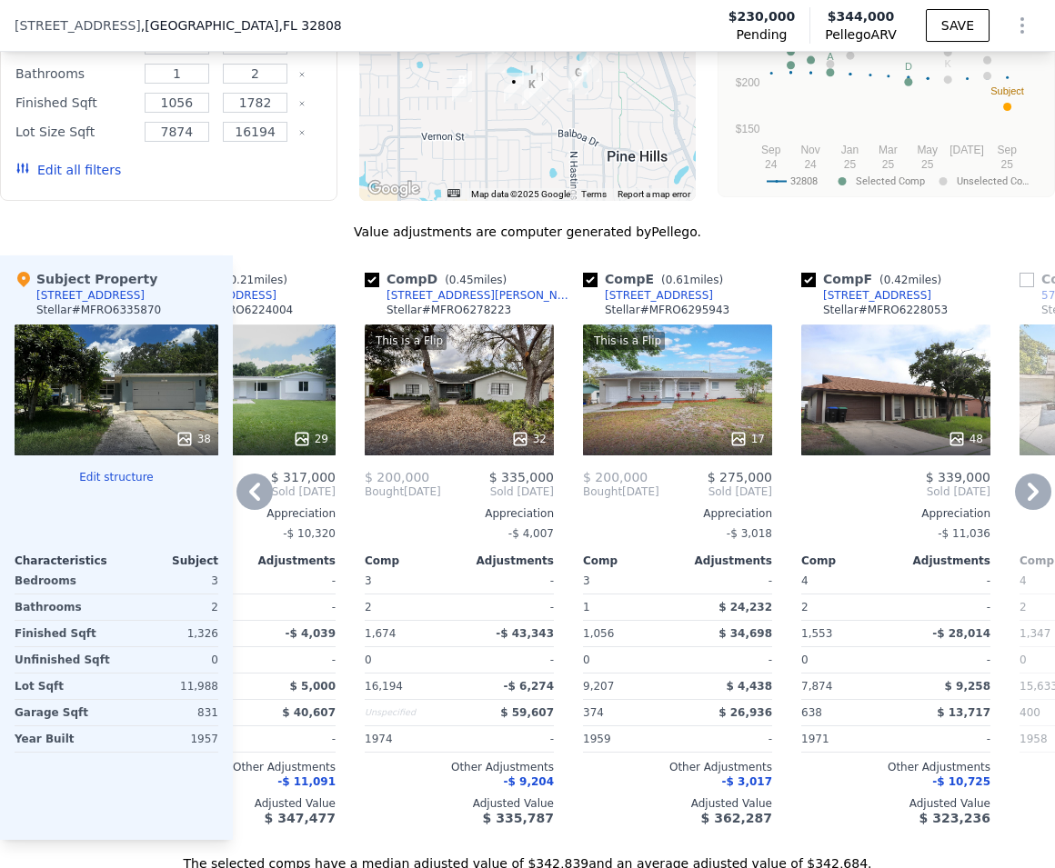
drag, startPoint x: 1040, startPoint y: 420, endPoint x: 521, endPoint y: 567, distance: 539.7
click at [520, 587] on div "Comp A ( 0.44 miles) 6512 Tebbetts Dr Stellar # MFRO6216520 This is a Flip 30 $…" at bounding box center [644, 547] width 822 height 585
drag, startPoint x: 412, startPoint y: 154, endPoint x: 415, endPoint y: 143, distance: 11.2
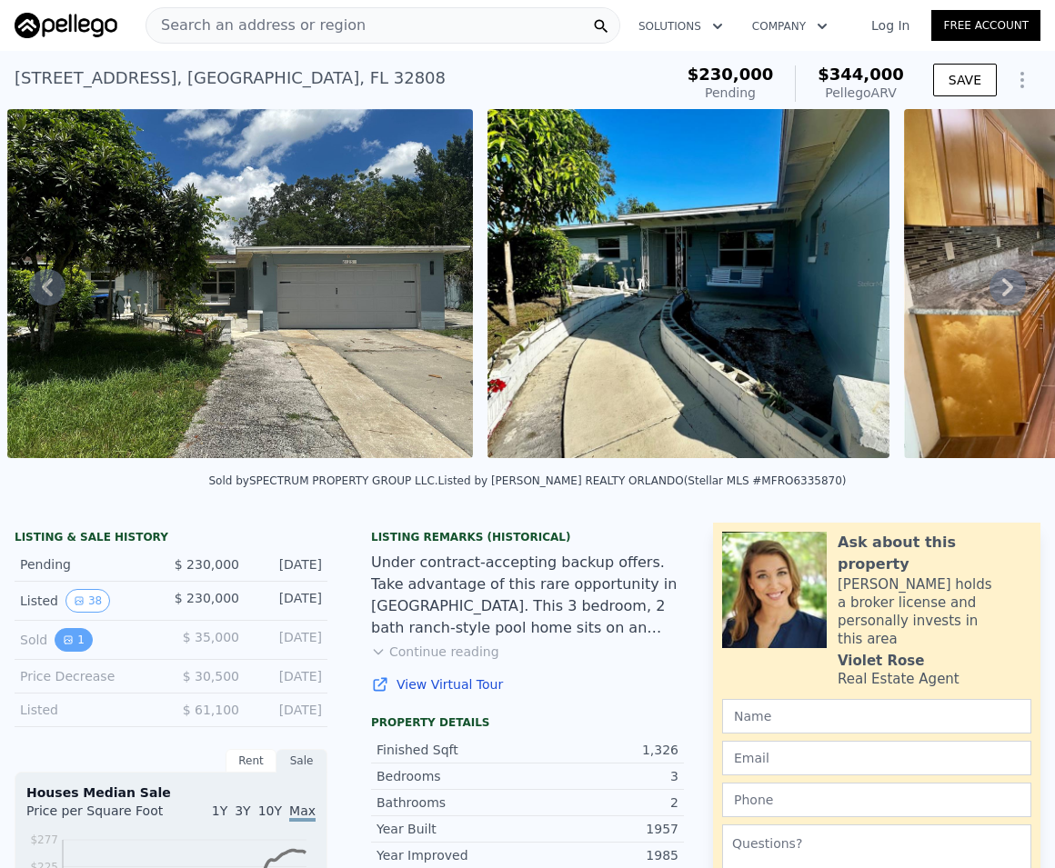
click at [65, 644] on icon "View historical data" at bounding box center [68, 639] width 7 height 7
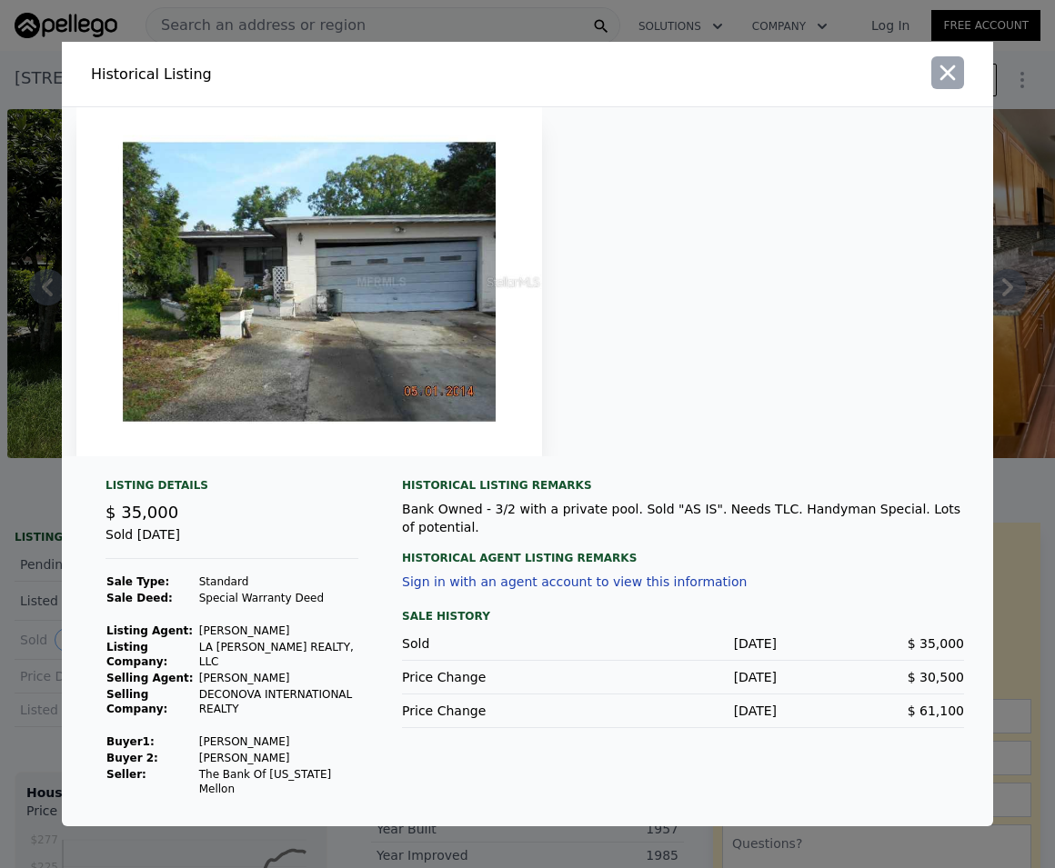
click at [947, 85] on icon "button" at bounding box center [947, 72] width 25 height 25
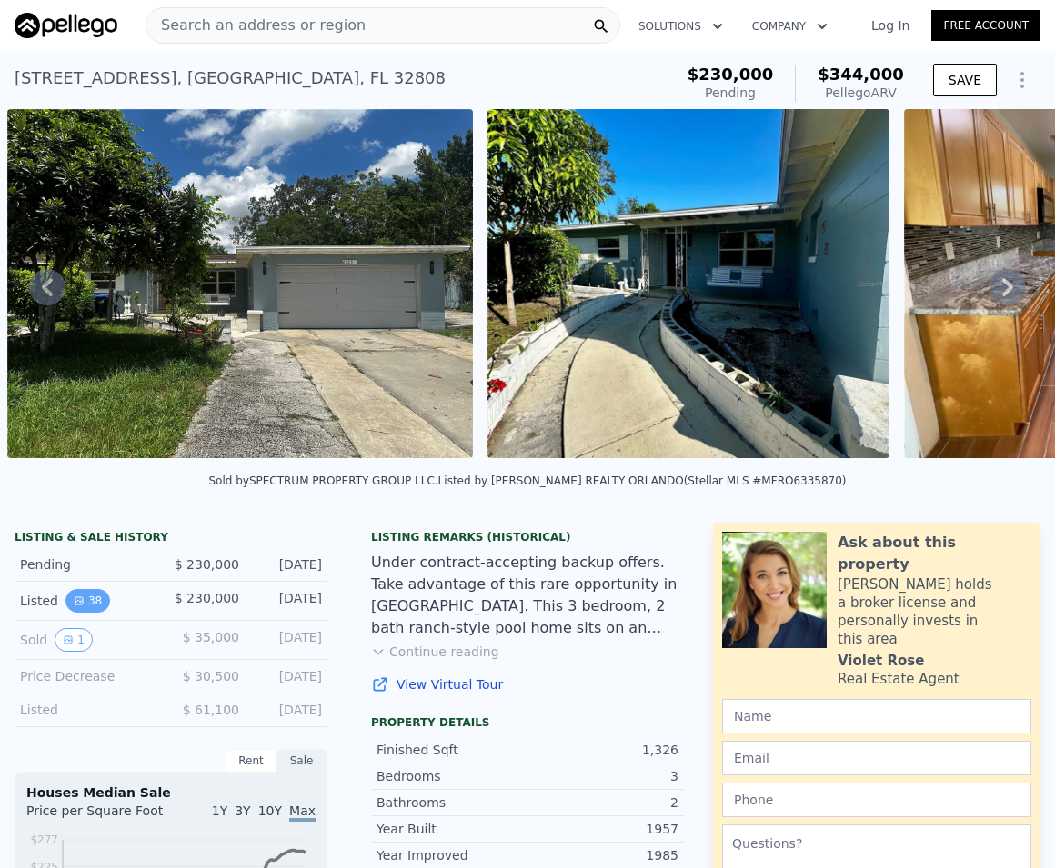
click at [93, 613] on button "38" at bounding box center [87, 601] width 45 height 24
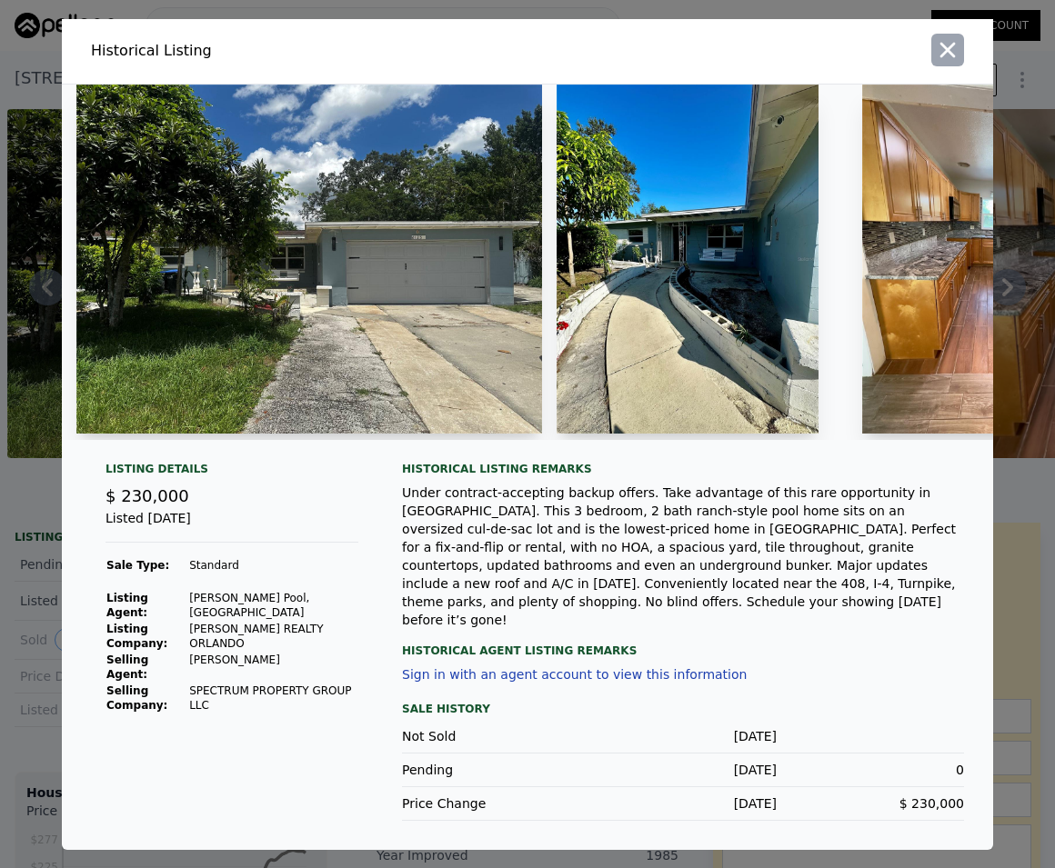
click at [940, 56] on icon "button" at bounding box center [947, 49] width 25 height 25
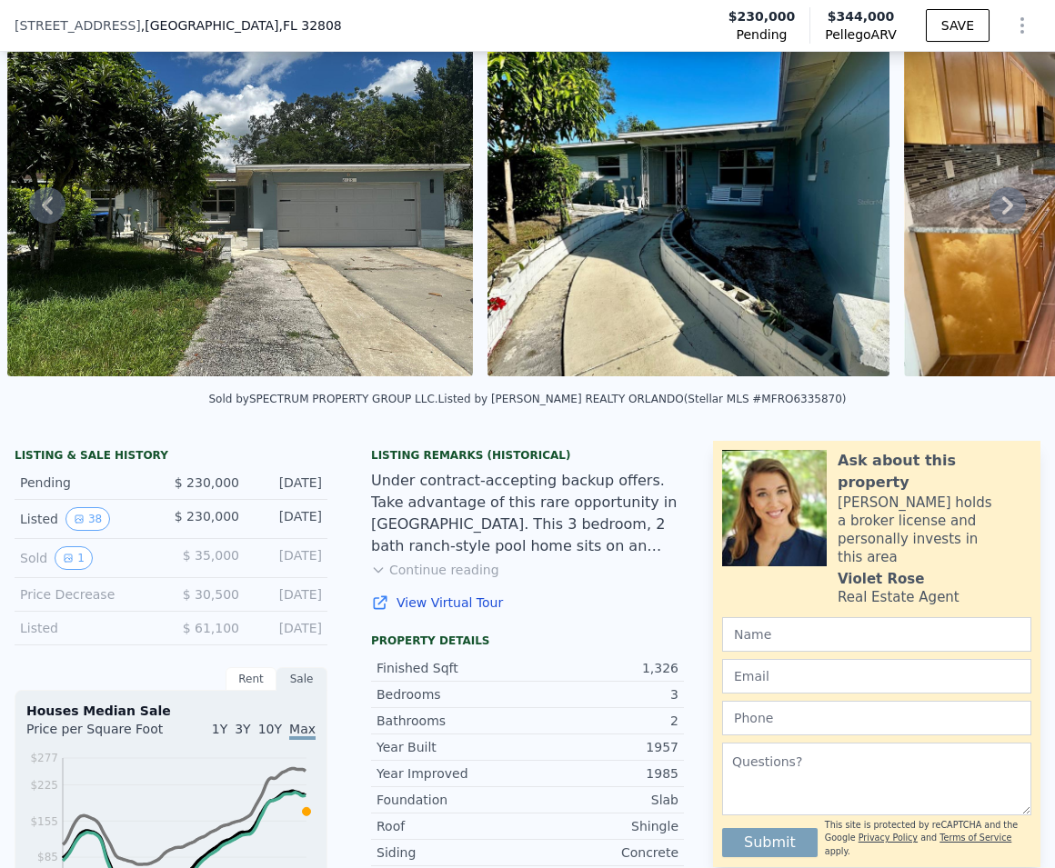
scroll to position [161, 0]
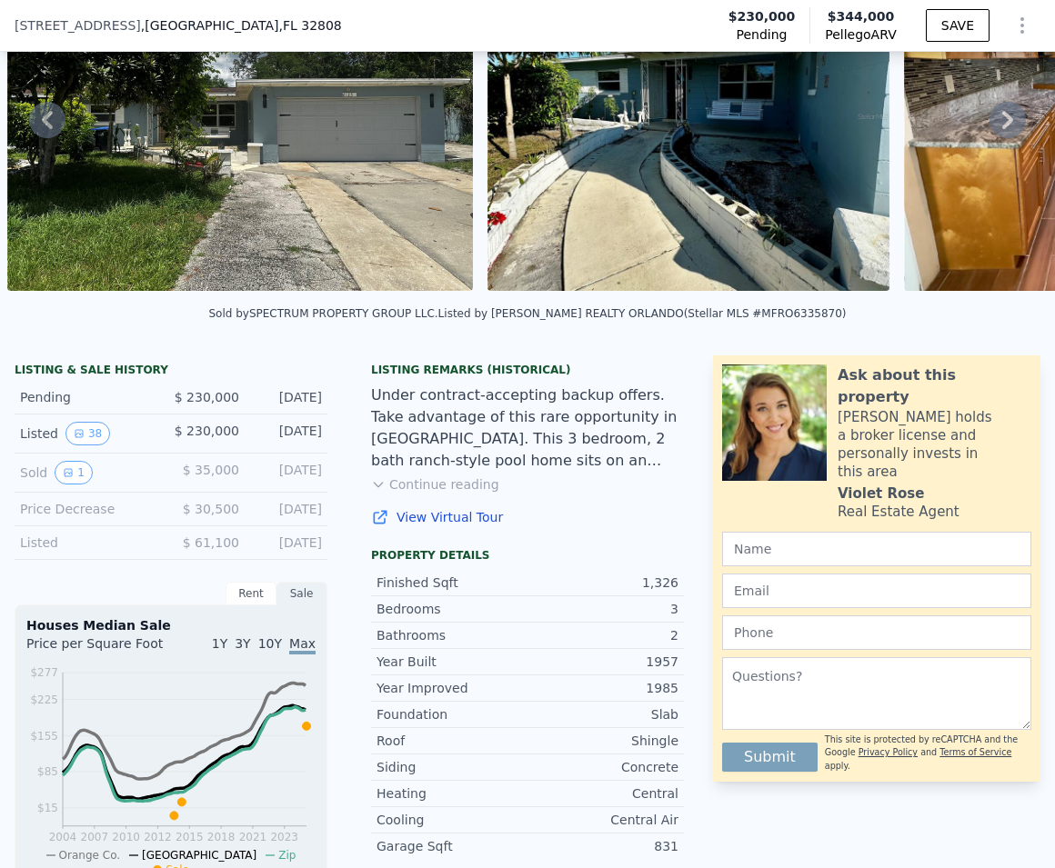
click at [65, 478] on icon "View historical data" at bounding box center [68, 472] width 11 height 11
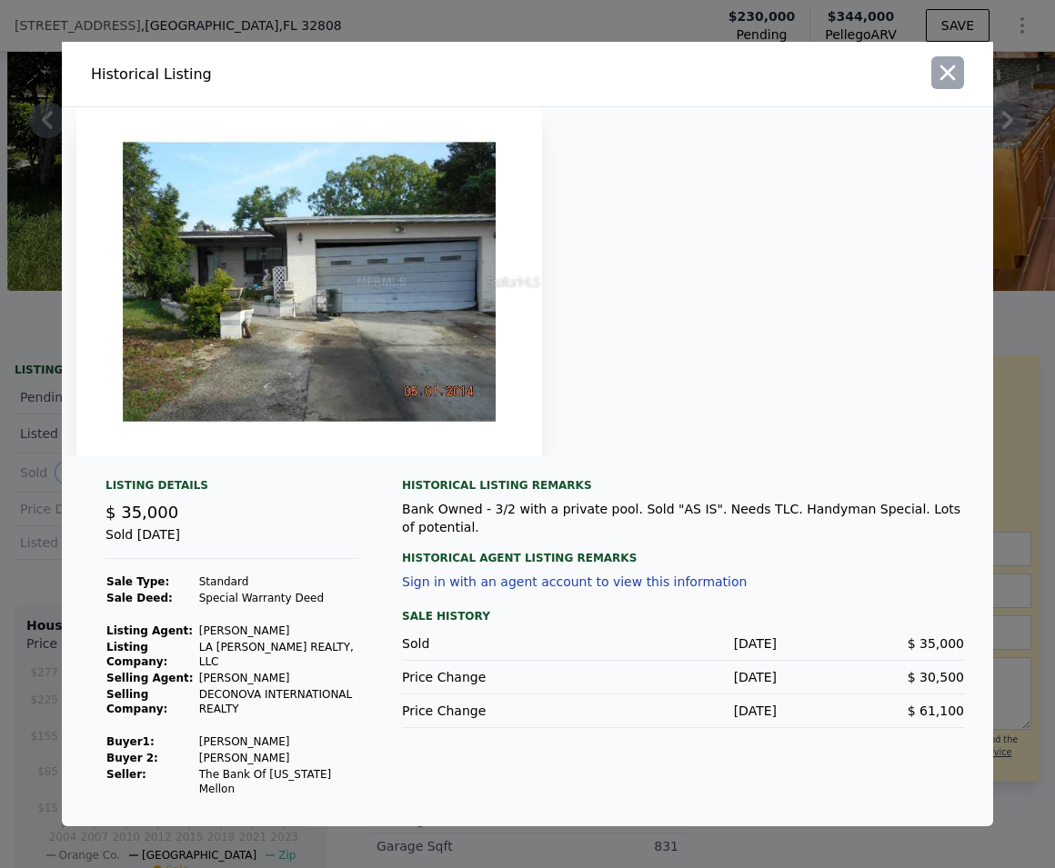
click at [947, 85] on icon "button" at bounding box center [947, 72] width 25 height 25
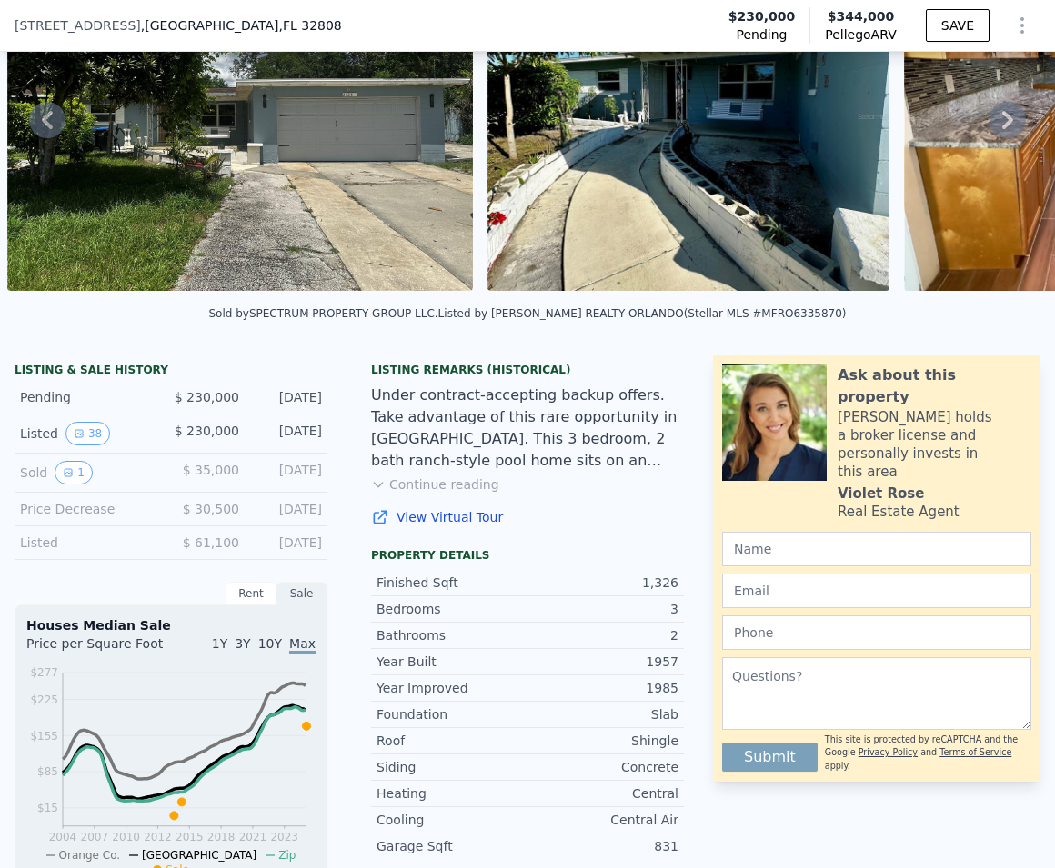
click at [125, 406] on div "Pending" at bounding box center [88, 397] width 136 height 18
click at [101, 338] on div "Sold by SPECTRUM PROPERTY GROUP LLC . Listed by CHARLES RUTENBERG REALTY ORLAND…" at bounding box center [527, 319] width 1055 height 44
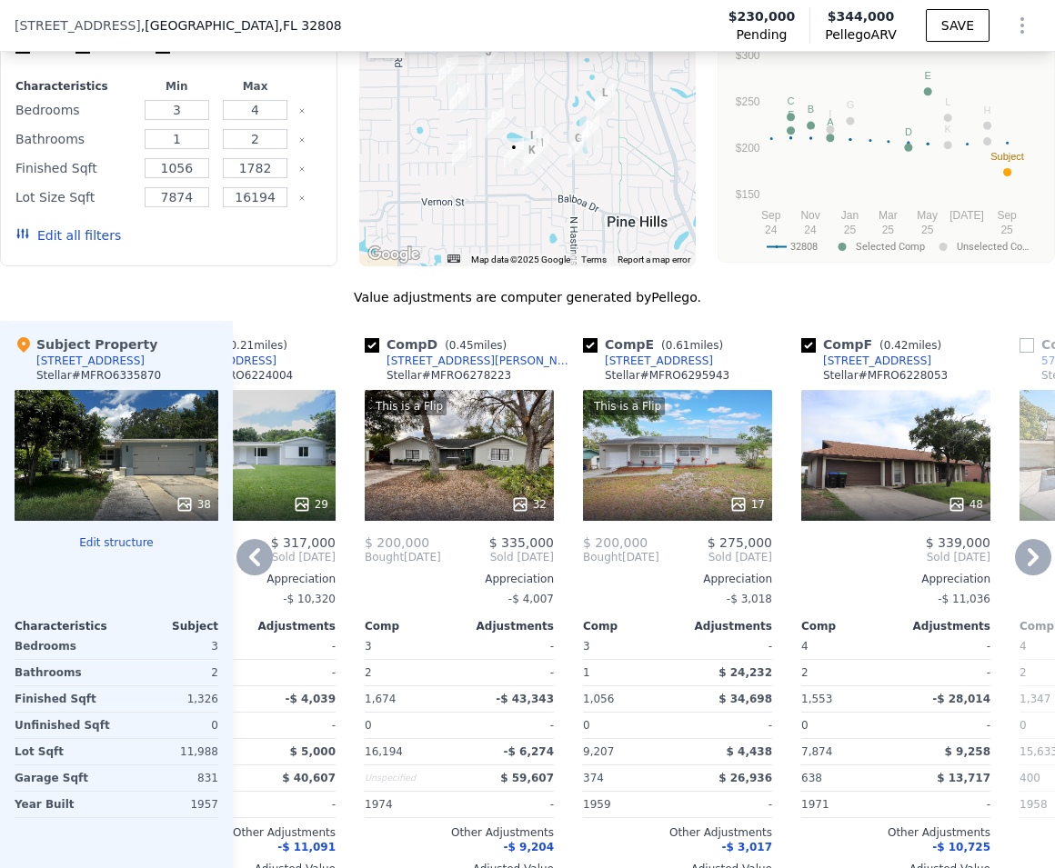
scroll to position [1798, 0]
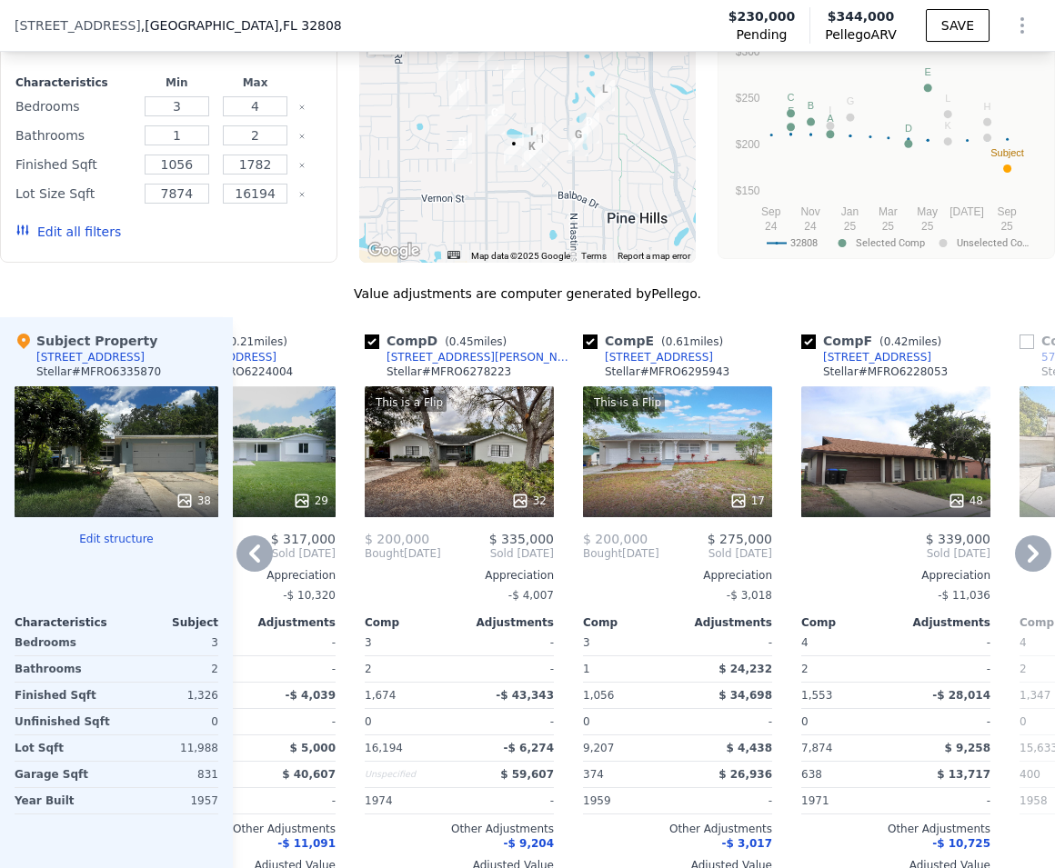
click at [265, 572] on icon at bounding box center [254, 554] width 36 height 36
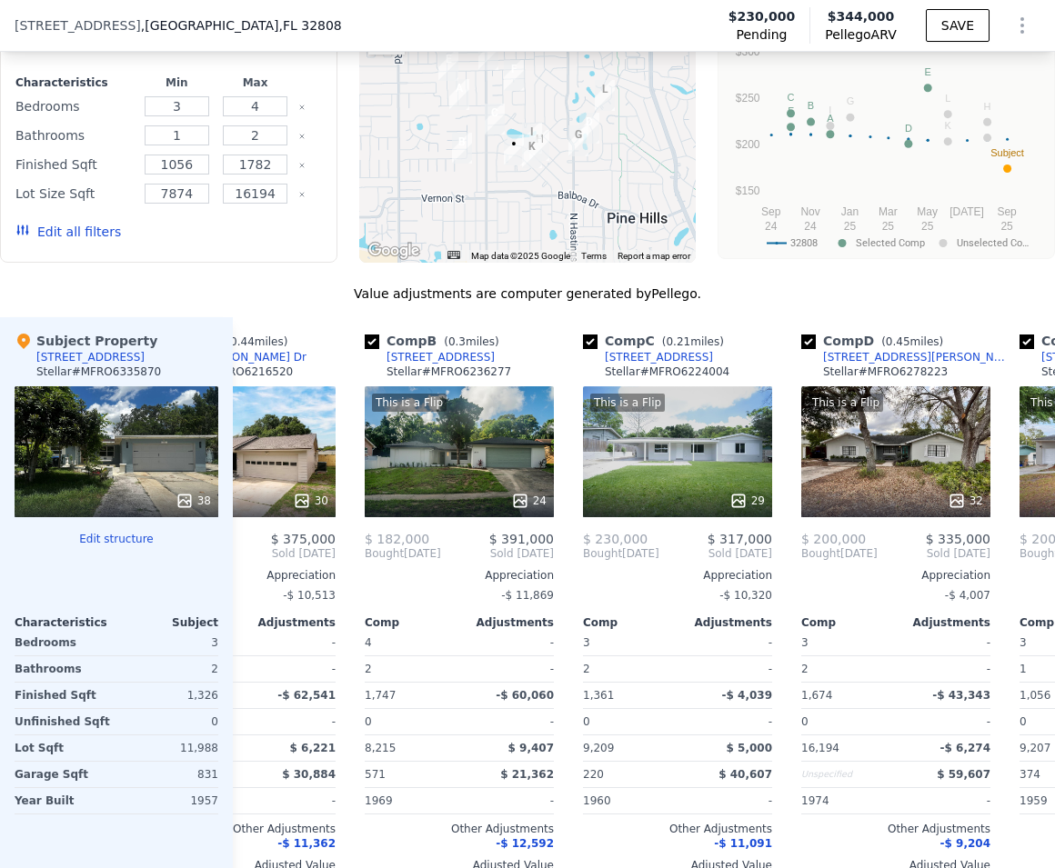
scroll to position [0, 0]
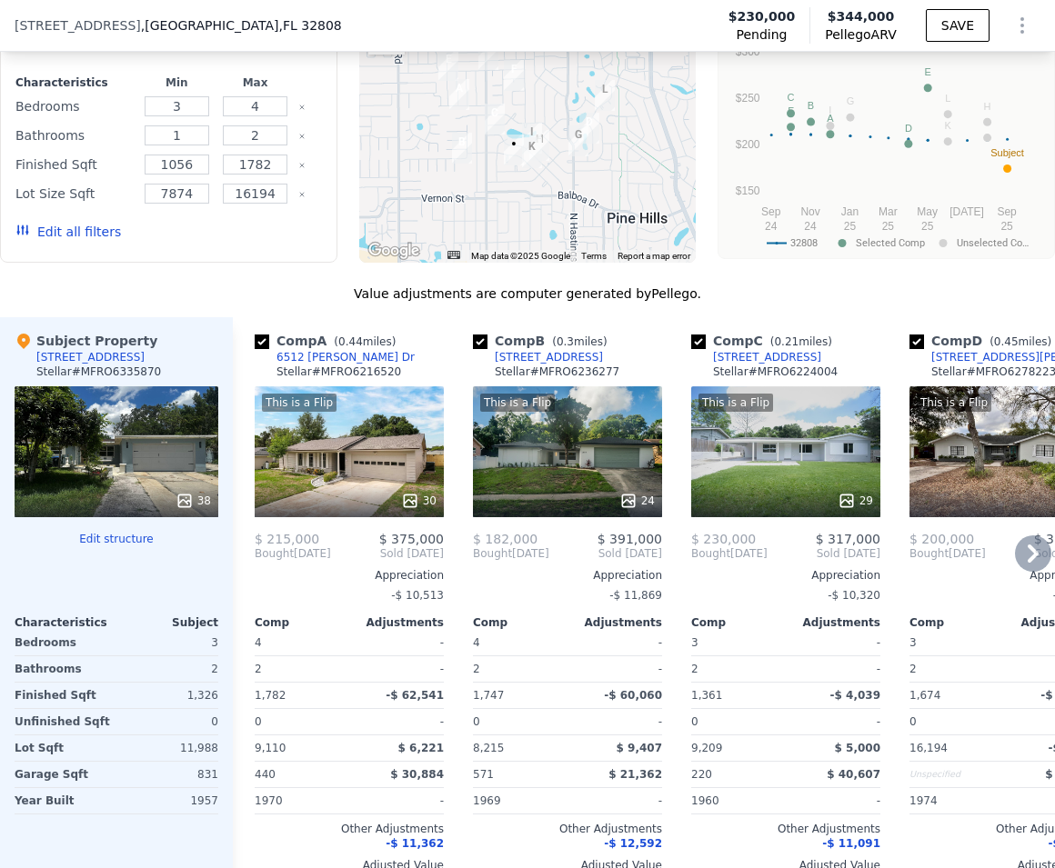
click at [265, 561] on span "Bought" at bounding box center [274, 553] width 39 height 15
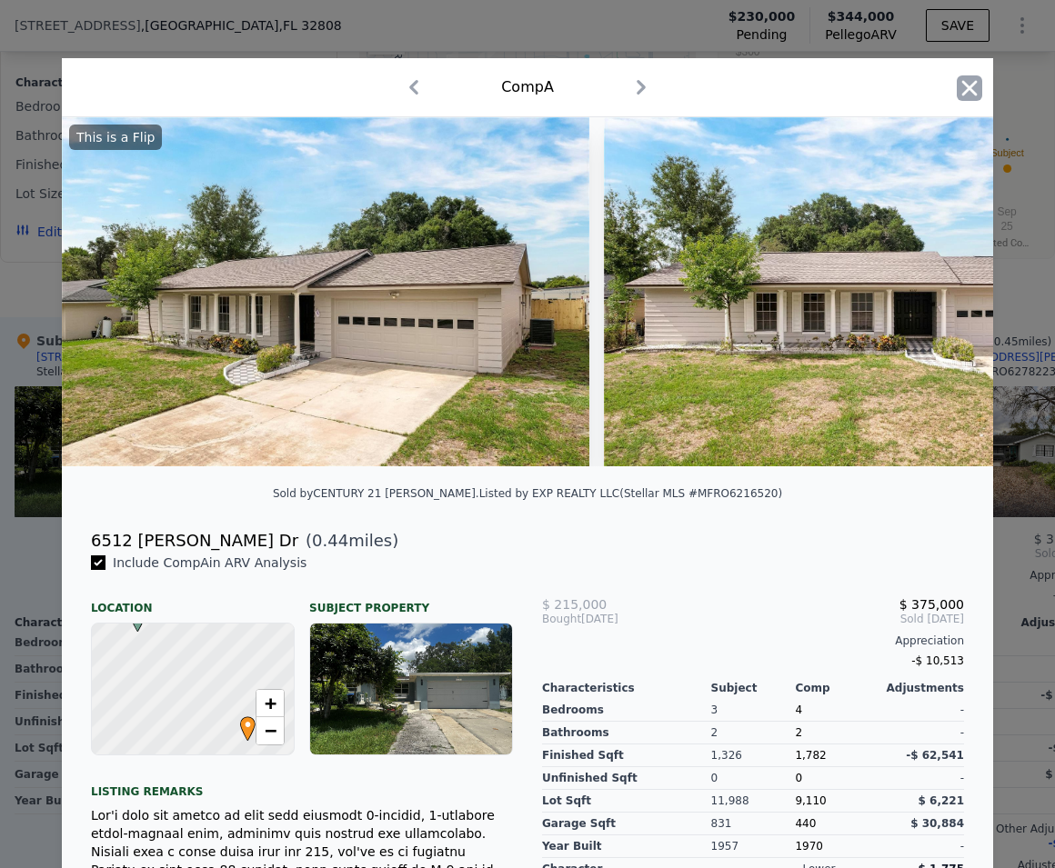
click at [962, 85] on icon "button" at bounding box center [969, 87] width 15 height 15
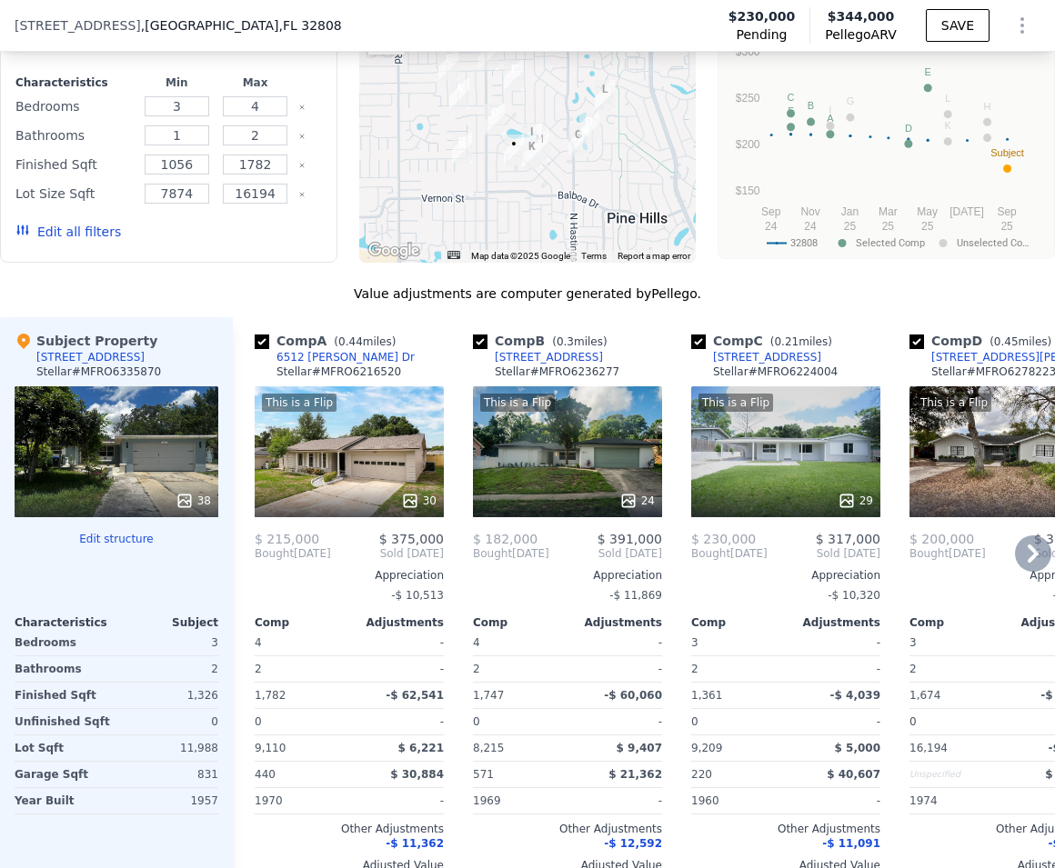
click at [1027, 563] on icon at bounding box center [1032, 554] width 11 height 18
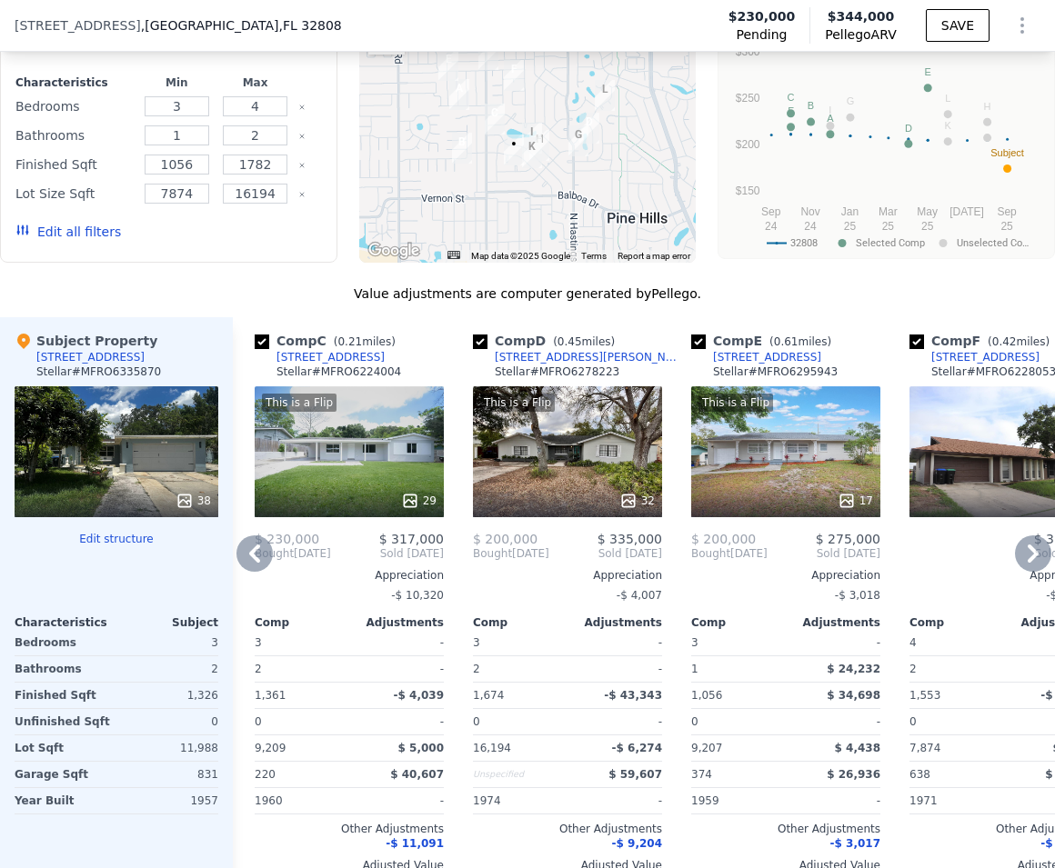
click at [1015, 572] on icon at bounding box center [1033, 554] width 36 height 36
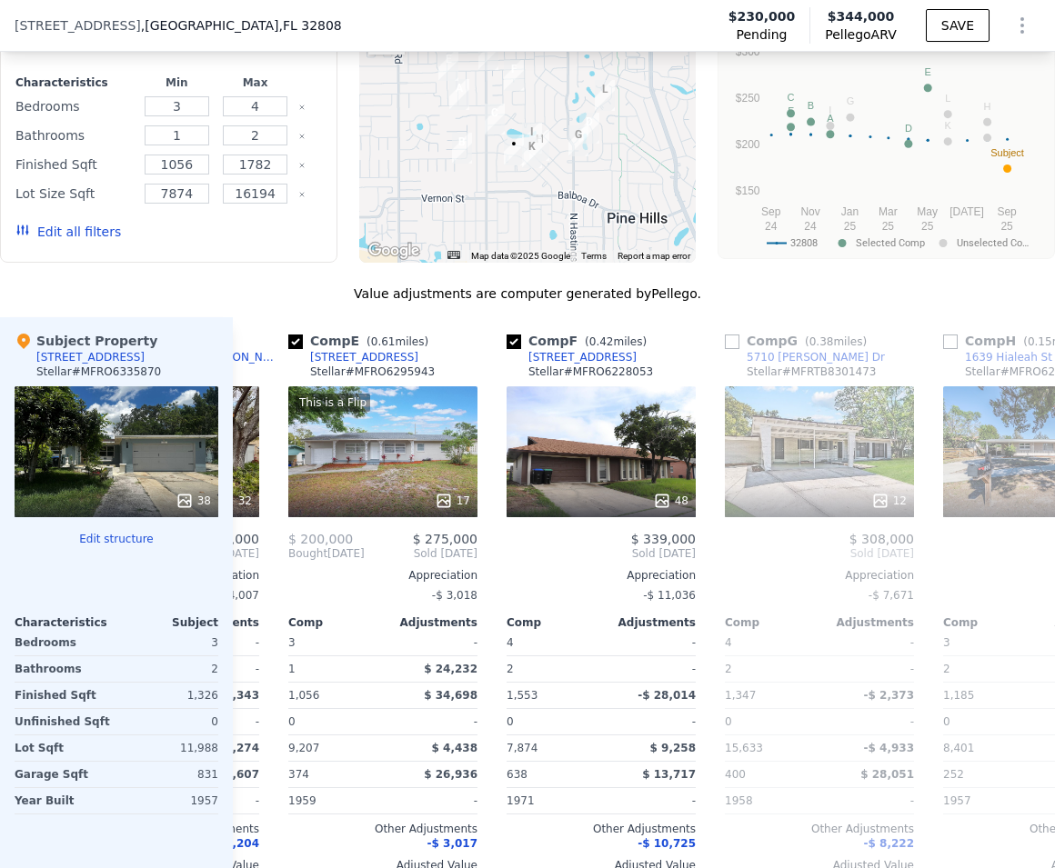
scroll to position [0, 873]
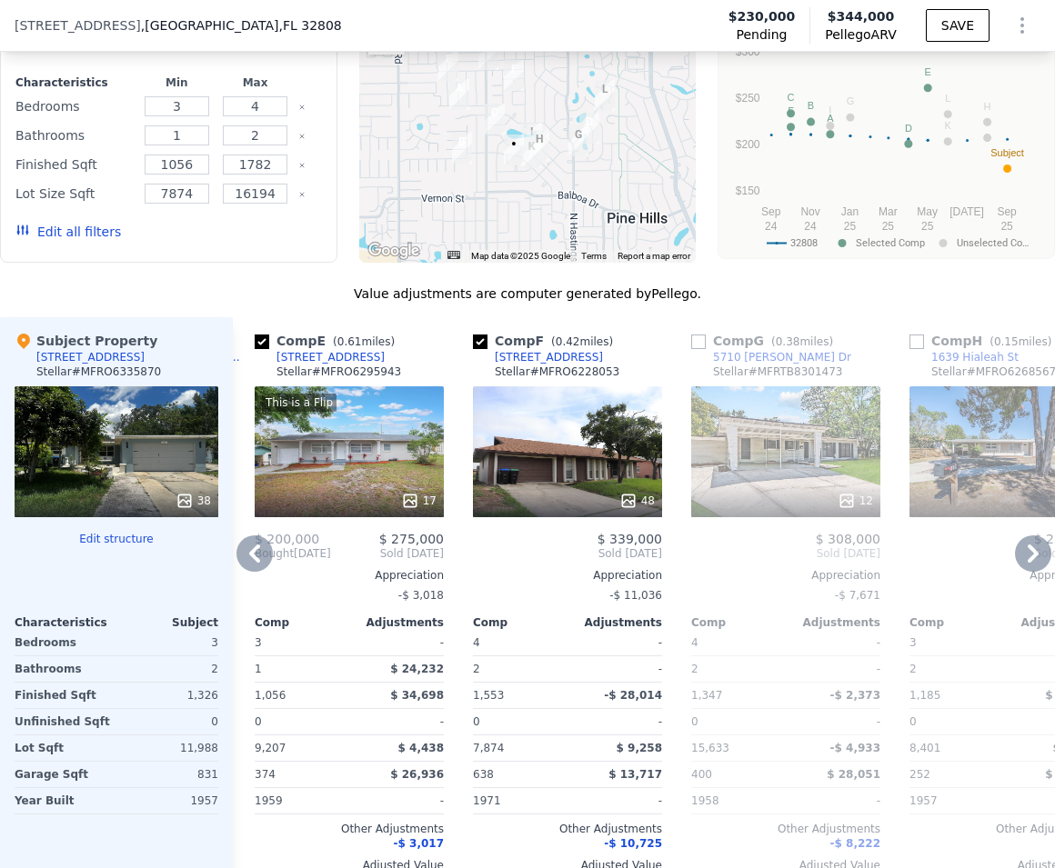
click at [1021, 572] on icon at bounding box center [1033, 554] width 36 height 36
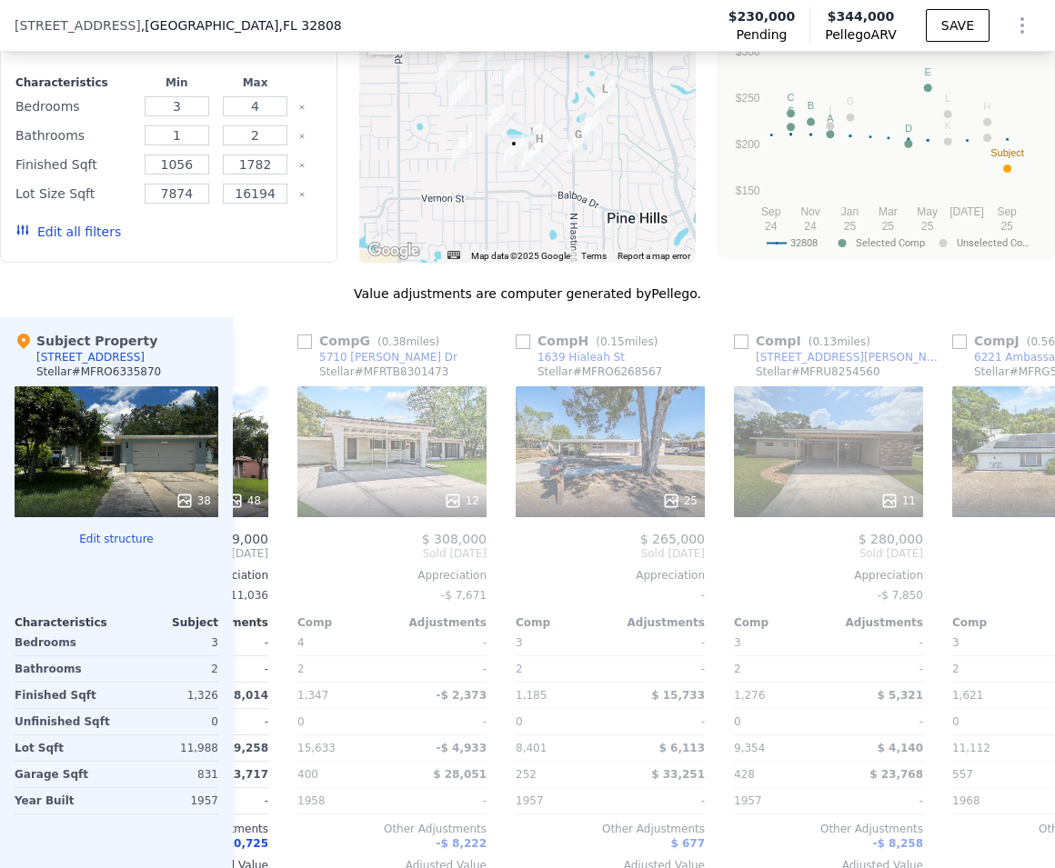
scroll to position [0, 1309]
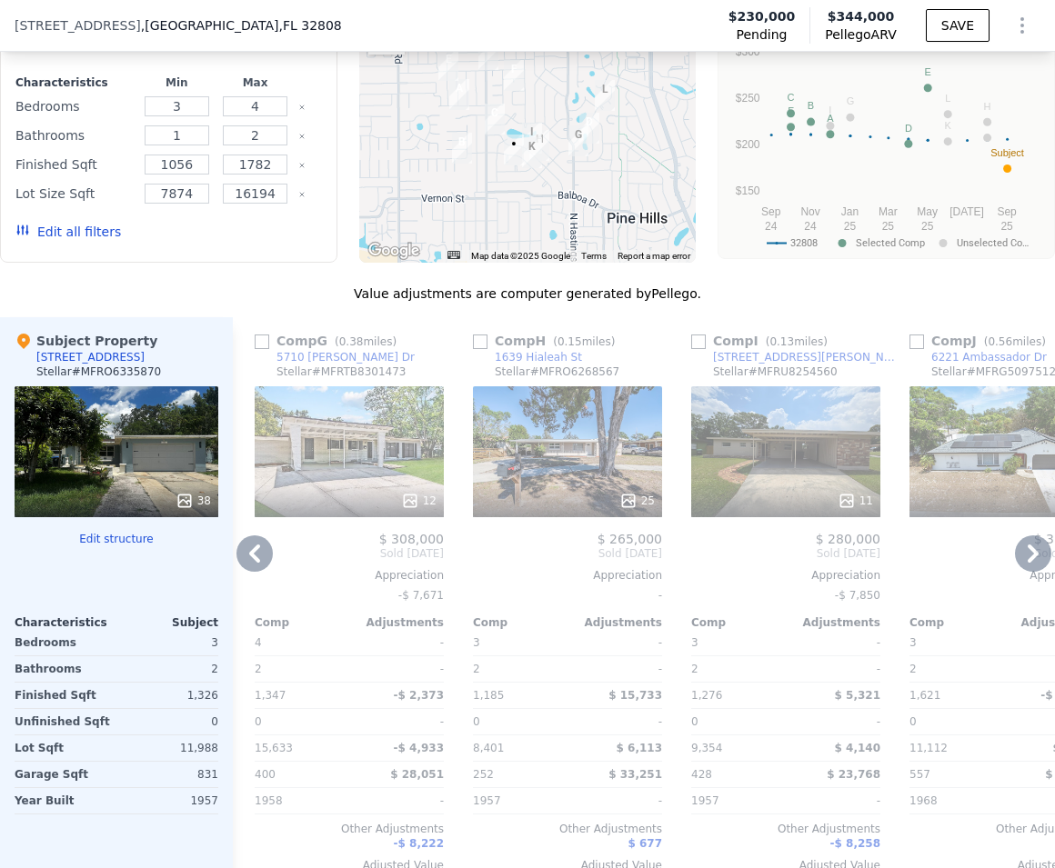
click at [252, 571] on icon at bounding box center [254, 554] width 36 height 36
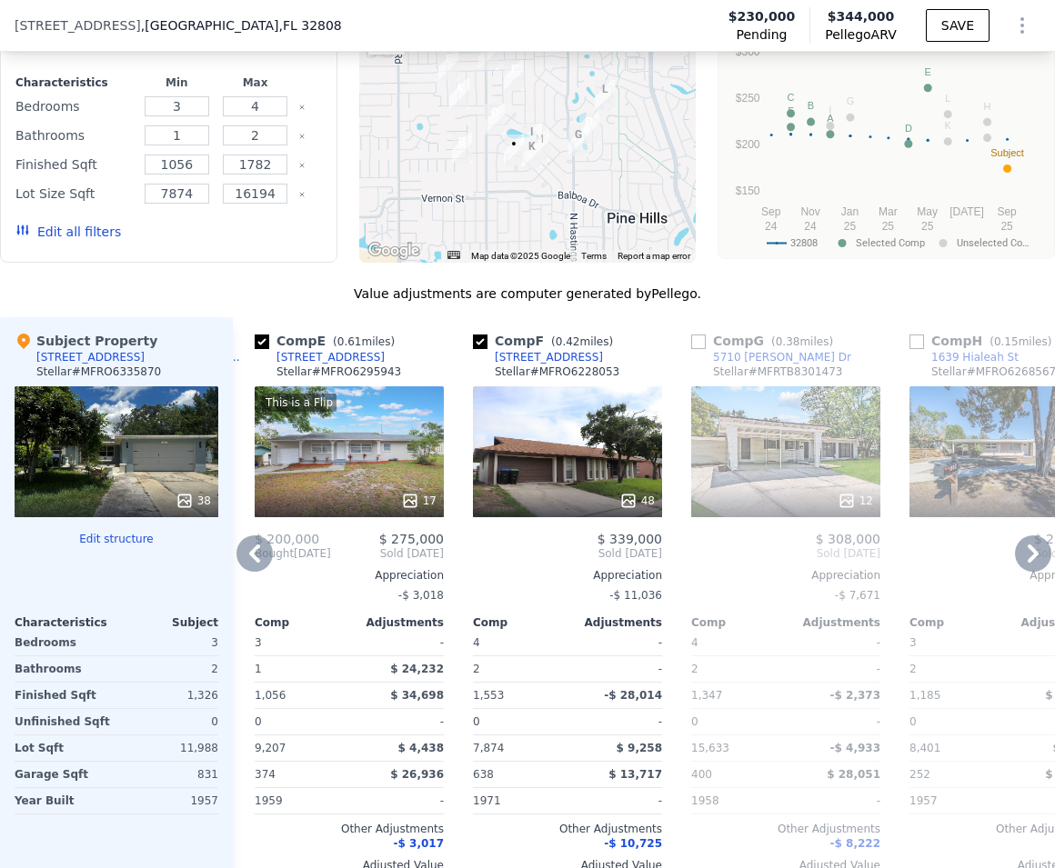
click at [252, 571] on icon at bounding box center [254, 554] width 36 height 36
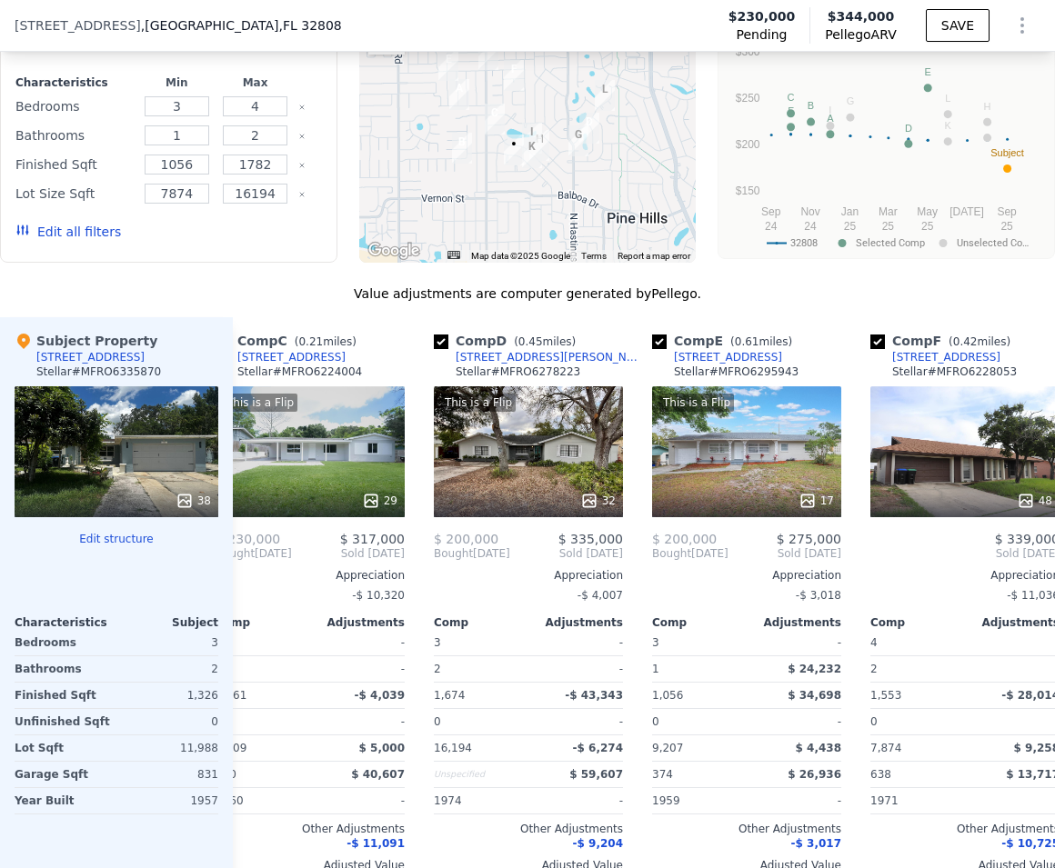
scroll to position [0, 436]
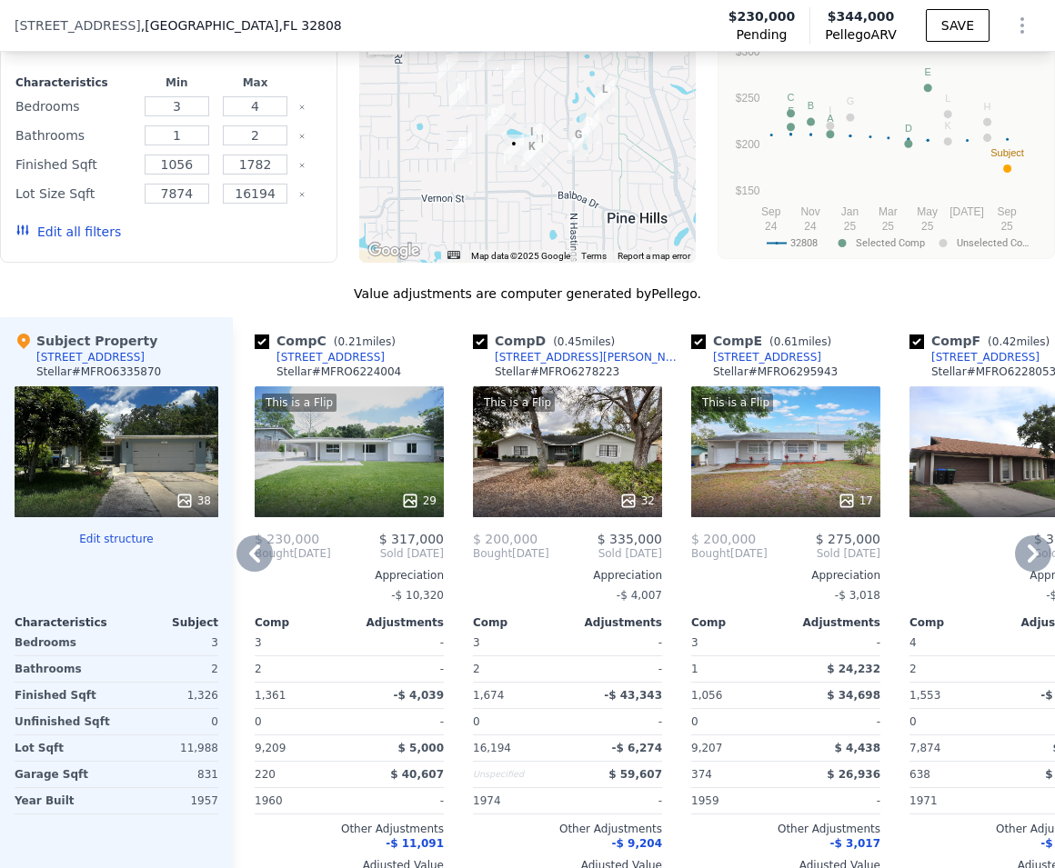
click at [252, 571] on icon at bounding box center [254, 554] width 36 height 36
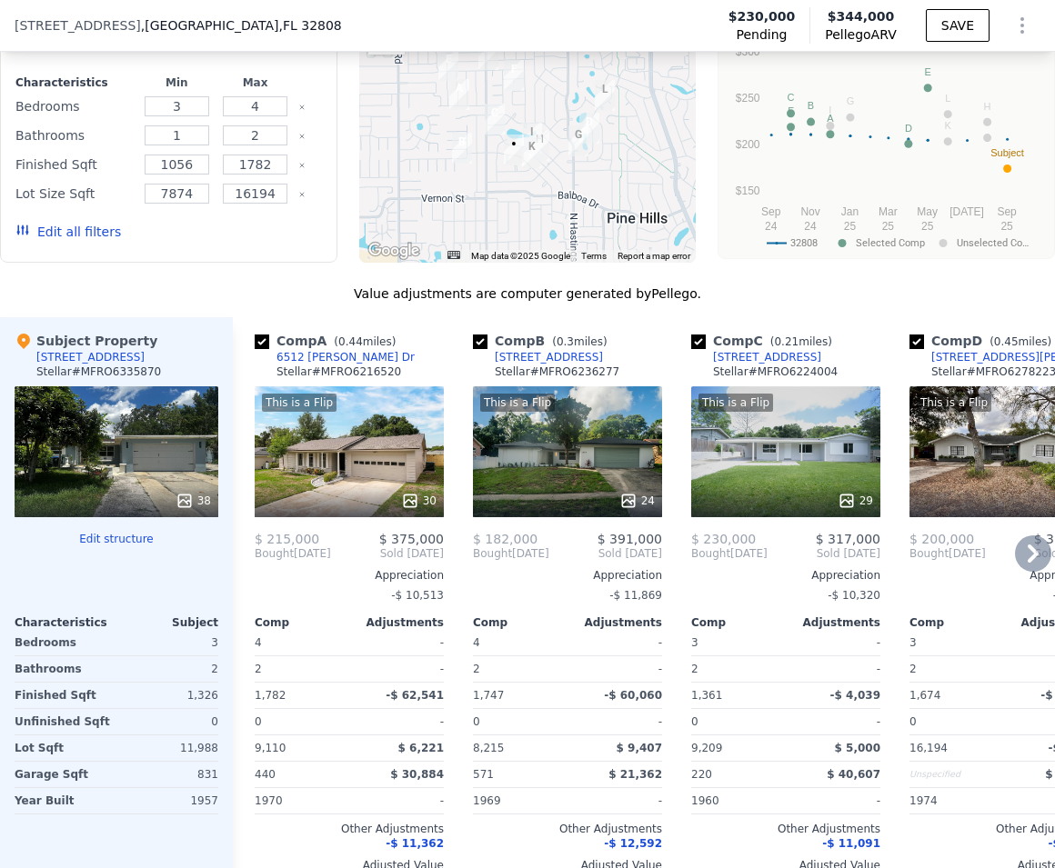
click at [252, 571] on div "Comp A ( 0.44 miles) 6512 Tebbetts Dr Stellar # MFRO6216520 This is a Flip 30 $…" at bounding box center [349, 609] width 204 height 585
click at [1015, 570] on icon at bounding box center [1033, 554] width 36 height 36
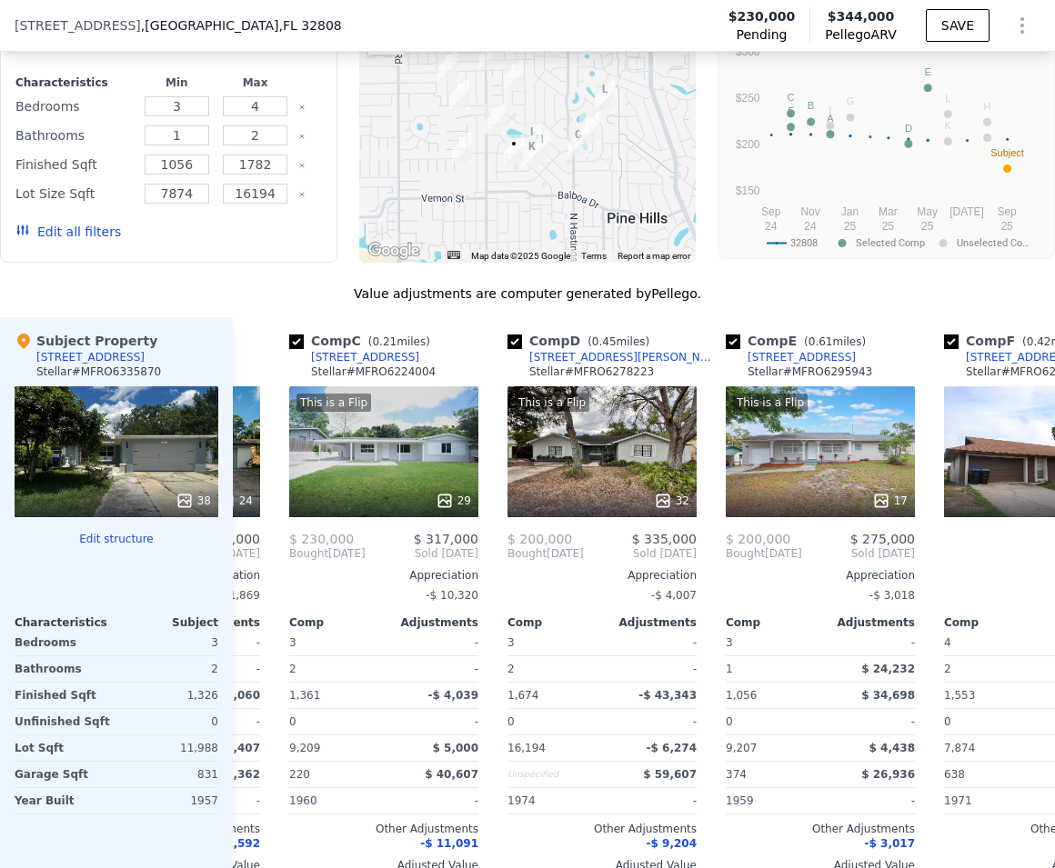
scroll to position [0, 436]
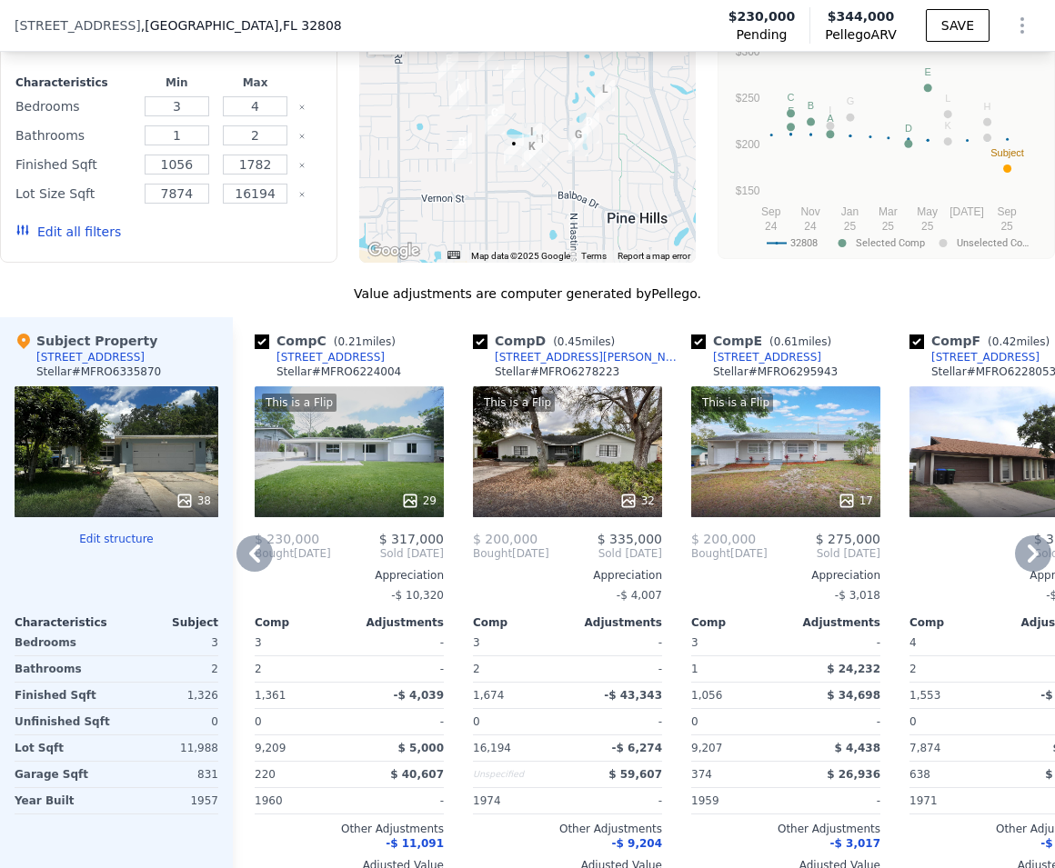
click at [1015, 570] on icon at bounding box center [1033, 554] width 36 height 36
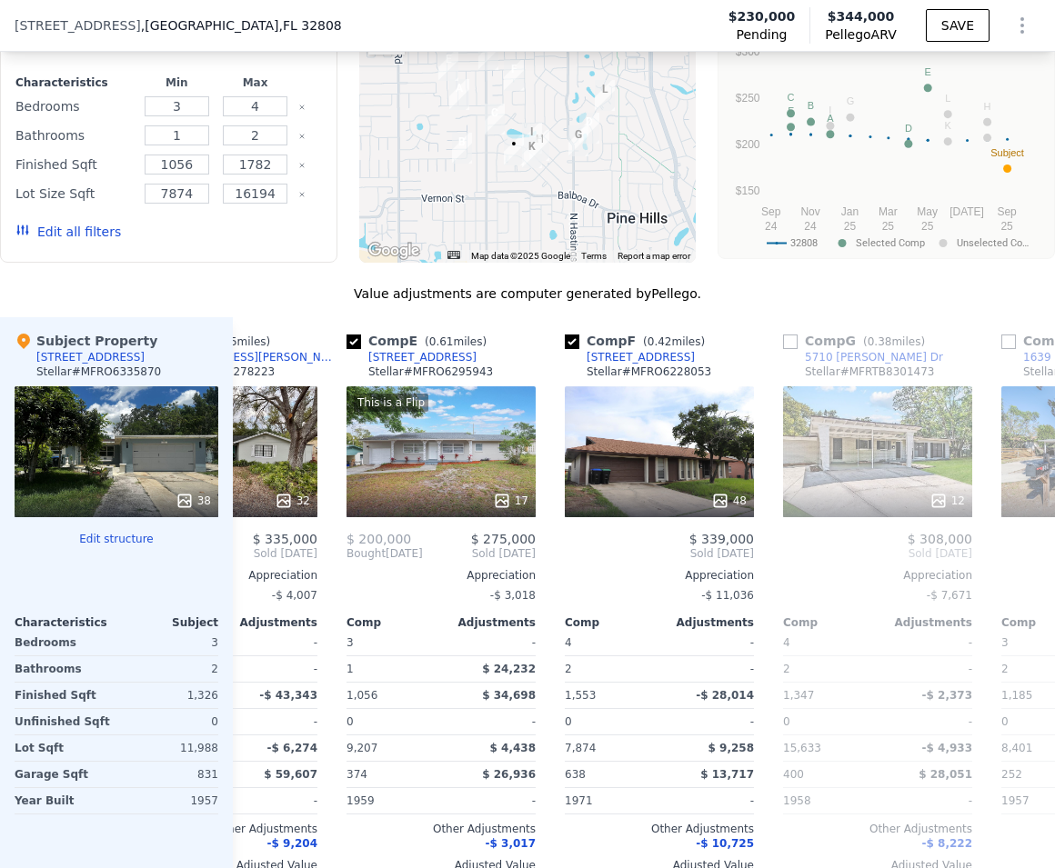
scroll to position [0, 873]
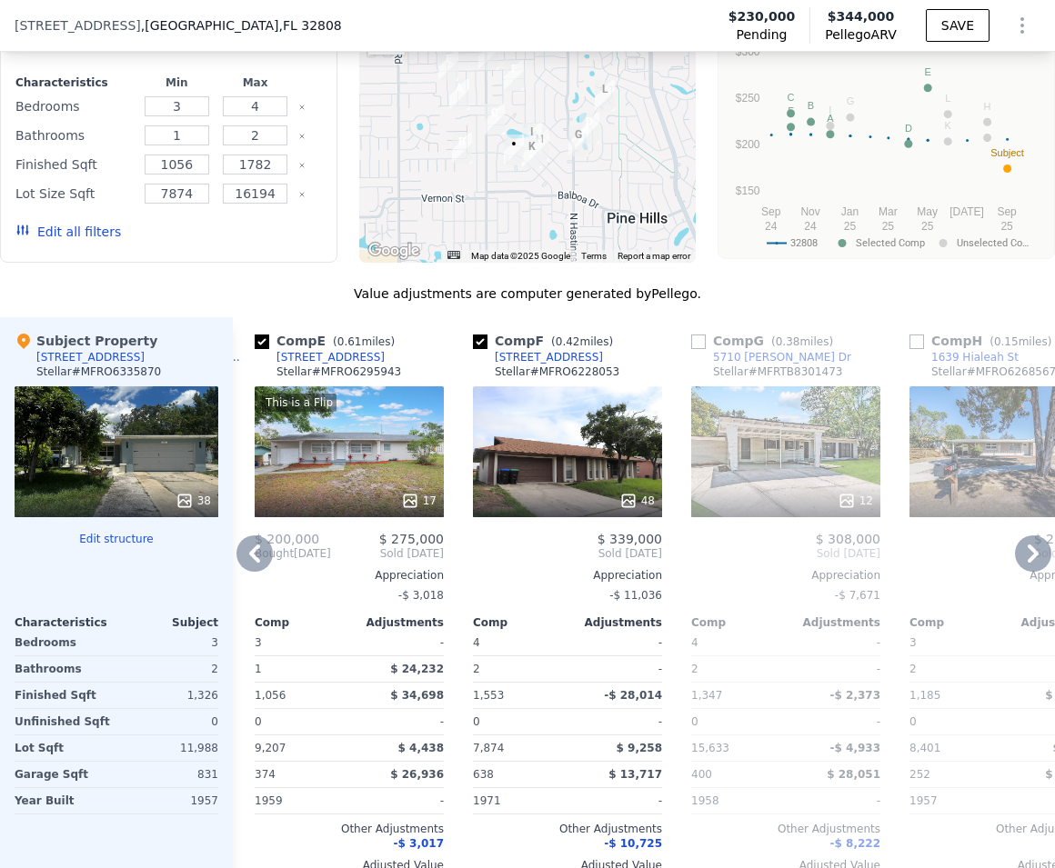
click at [341, 494] on div "This is a Flip 17" at bounding box center [349, 451] width 189 height 131
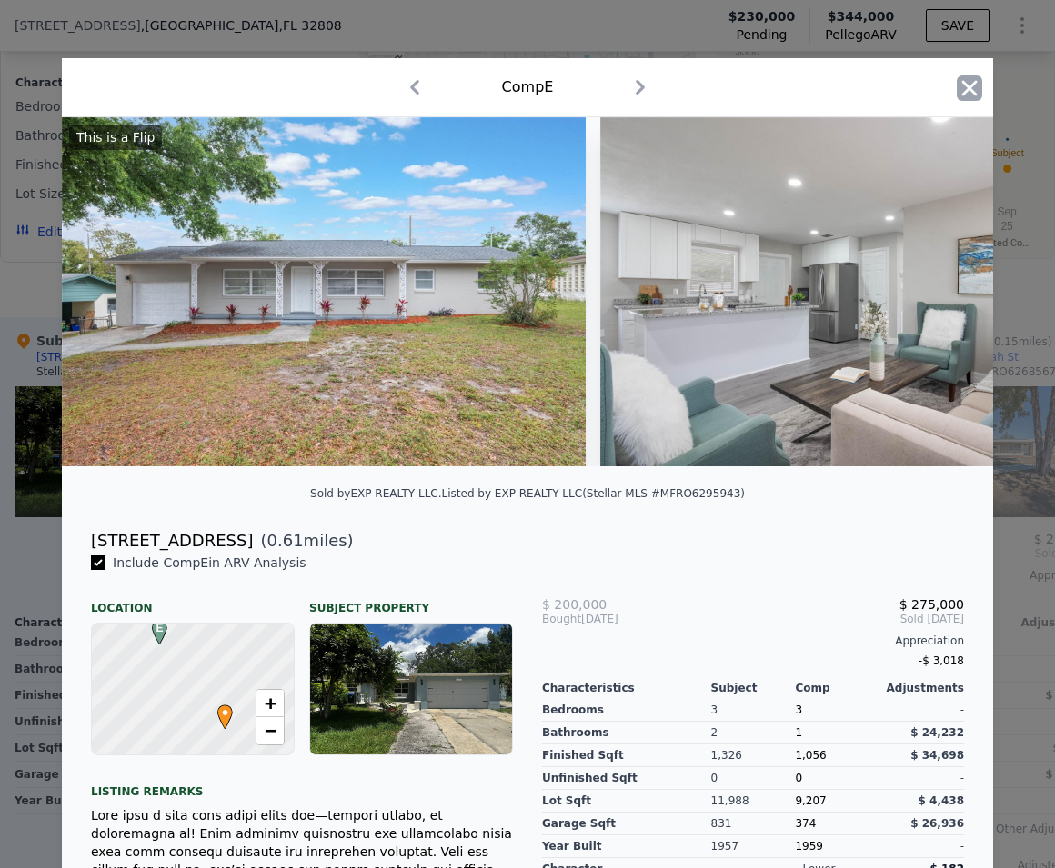
click at [962, 86] on icon "button" at bounding box center [969, 87] width 15 height 15
